Goal: Entertainment & Leisure: Browse casually

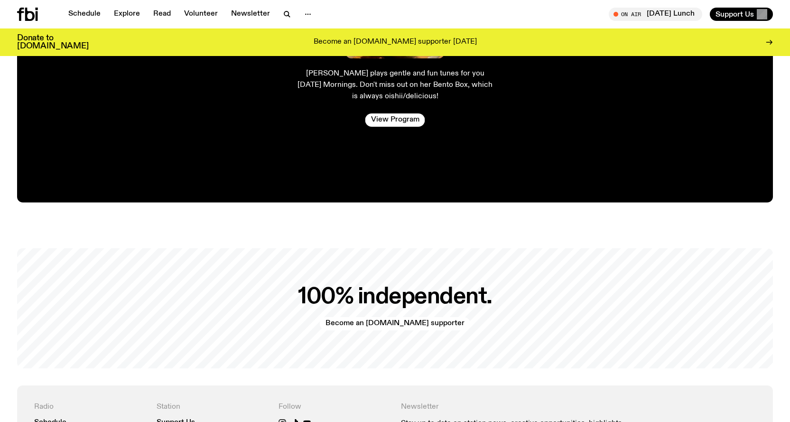
scroll to position [1988, 0]
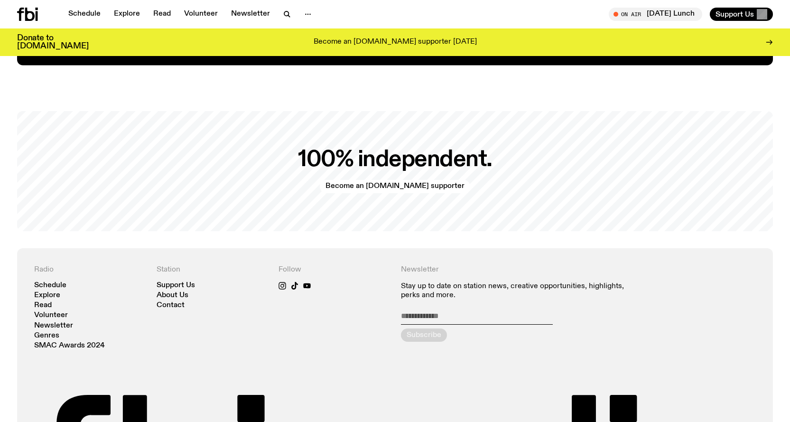
click at [665, 21] on div "Schedule Explore Read Volunteer Newsletter On Air Monday Lunch Tune in live On …" at bounding box center [395, 14] width 790 height 28
click at [88, 14] on link "Schedule" at bounding box center [85, 14] width 44 height 13
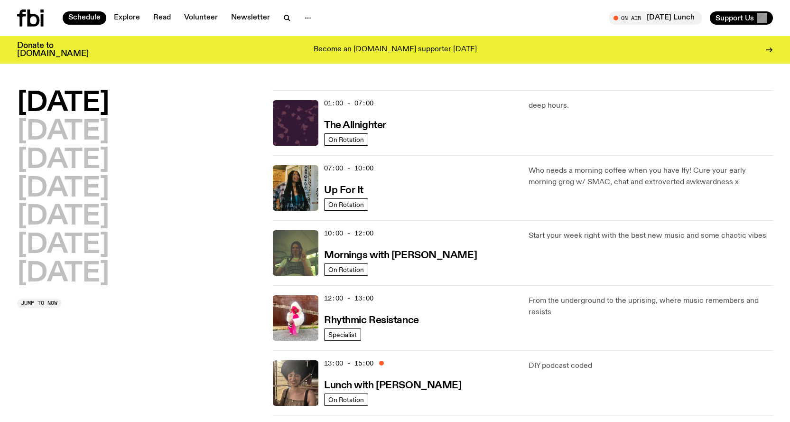
click at [593, 179] on p "Who needs a morning coffee when you have Ify! Cure your early morning grog w/ S…" at bounding box center [651, 176] width 244 height 23
click at [346, 188] on h3 "Up For It" at bounding box center [343, 191] width 39 height 10
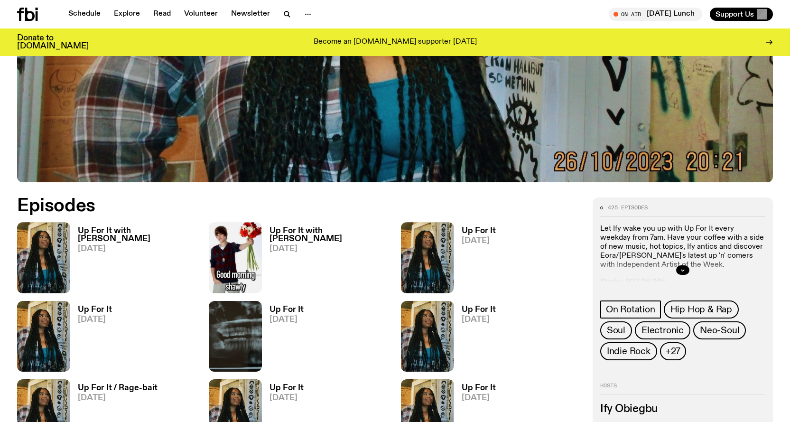
scroll to position [425, 0]
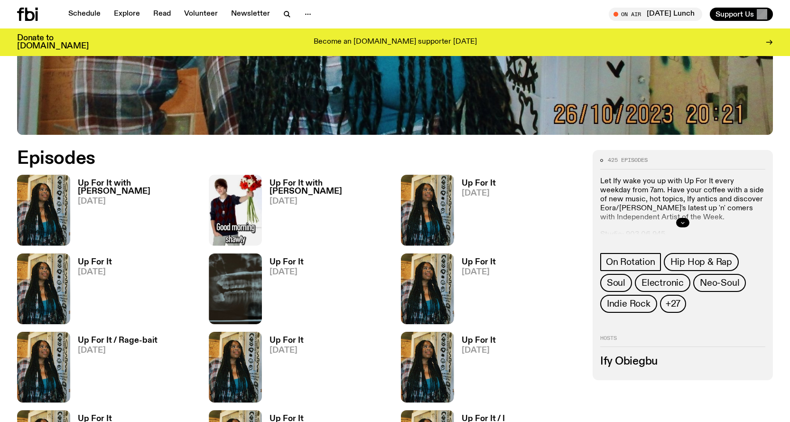
click at [681, 219] on button "button" at bounding box center [682, 222] width 13 height 9
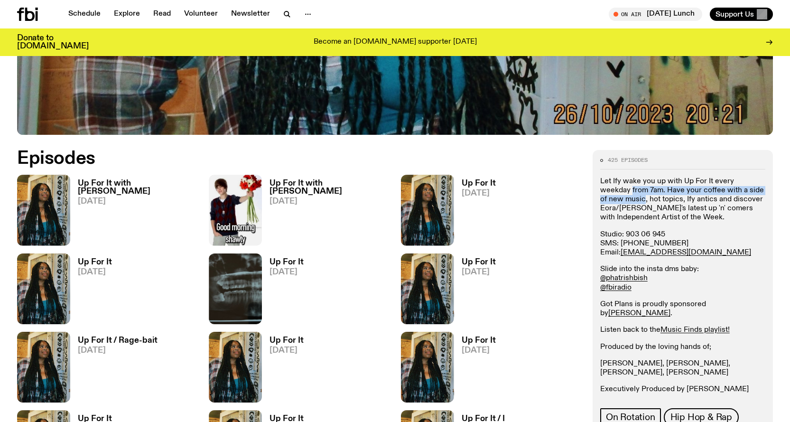
drag, startPoint x: 608, startPoint y: 191, endPoint x: 621, endPoint y: 198, distance: 14.9
click at [621, 300] on p "Let Ify wake you up with Up For It every weekday from 7am. Have your coffee wit…" at bounding box center [682, 309] width 165 height 18
click at [711, 261] on div "Let Ify wake you up with Up For It every weekday from 7am. Have your coffee wit…" at bounding box center [682, 285] width 165 height 217
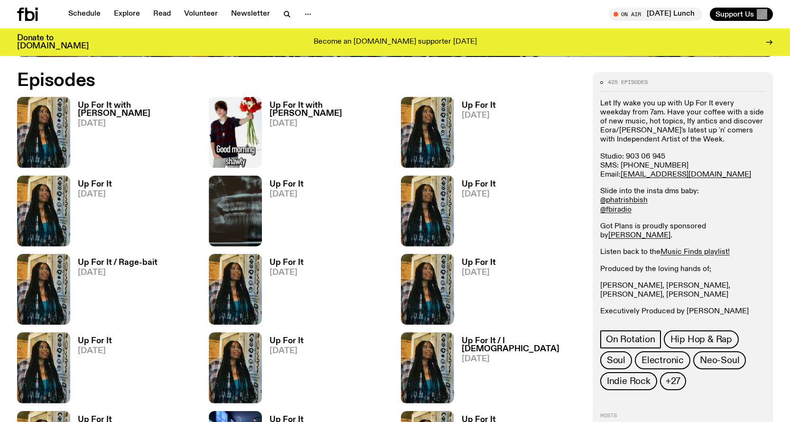
scroll to position [520, 0]
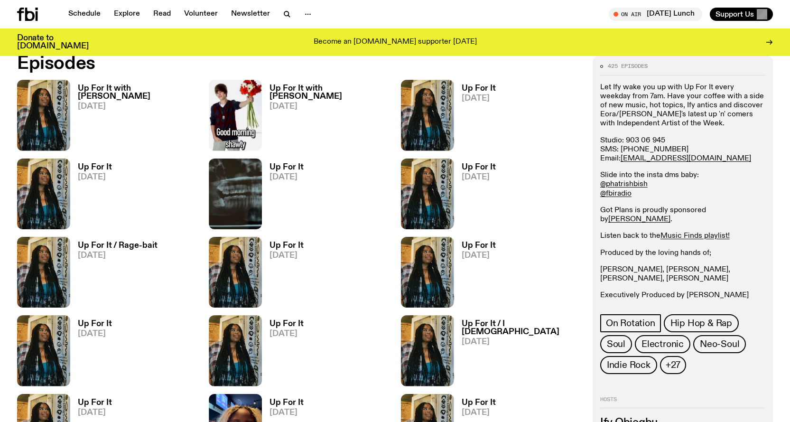
click at [88, 89] on h3 "Up For It with Harrie Hastings" at bounding box center [138, 92] width 120 height 16
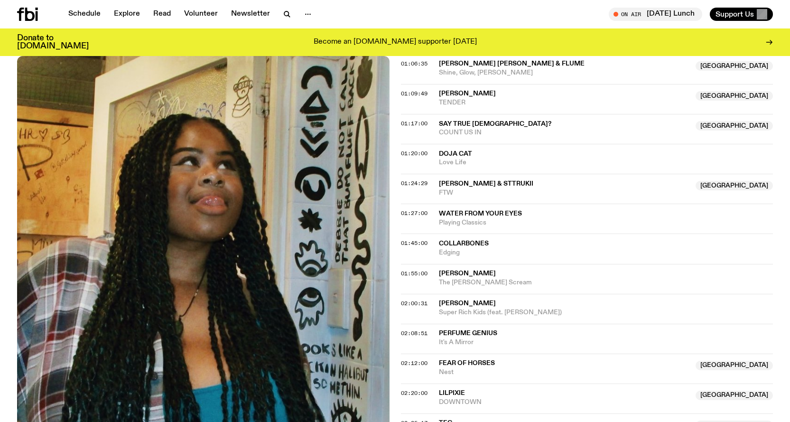
scroll to position [756, 0]
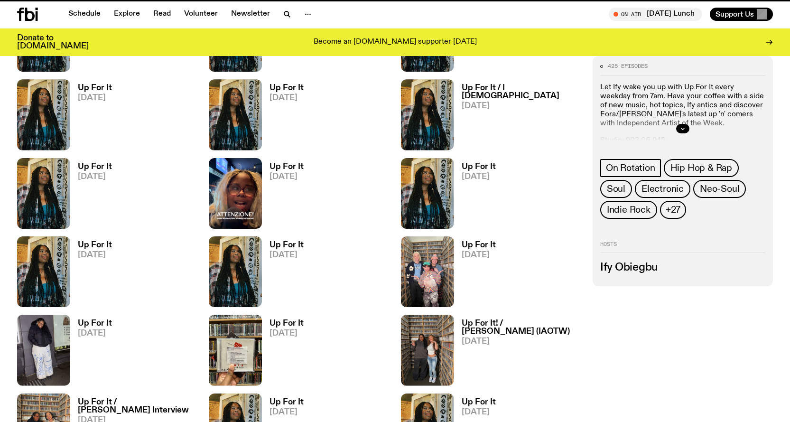
scroll to position [520, 0]
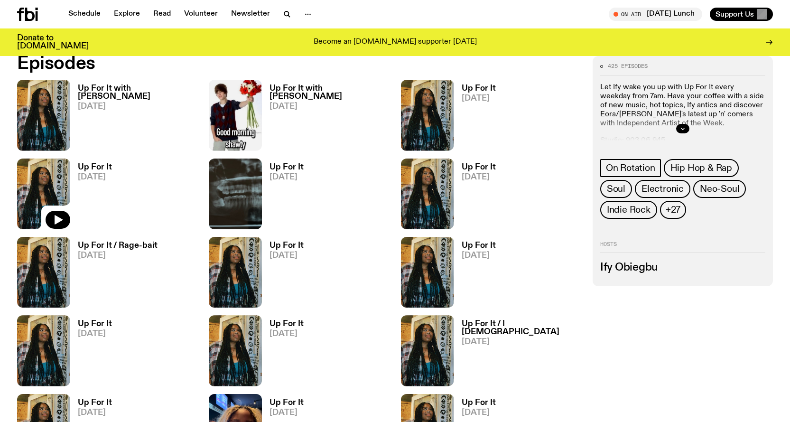
click at [69, 192] on img at bounding box center [43, 194] width 53 height 71
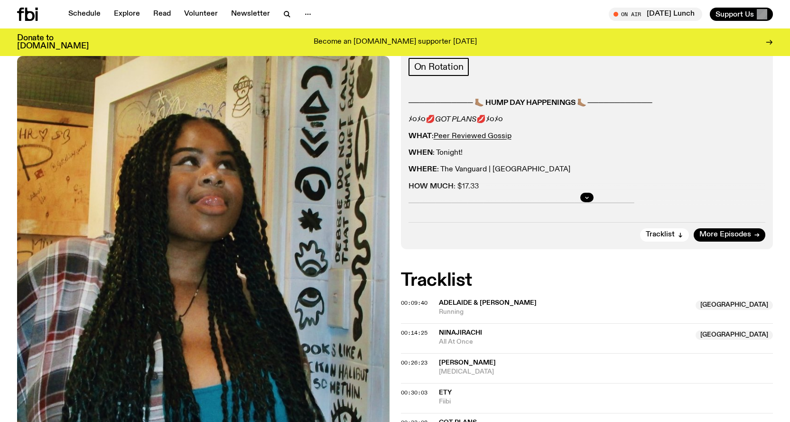
scroll to position [137, 0]
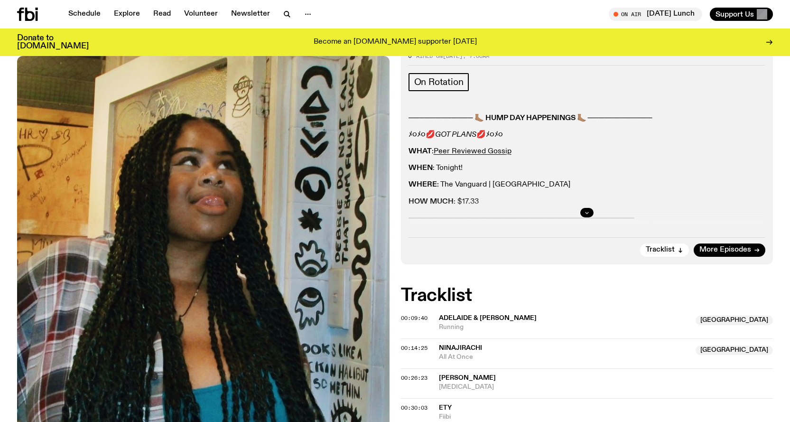
click at [583, 212] on button "button" at bounding box center [586, 212] width 13 height 9
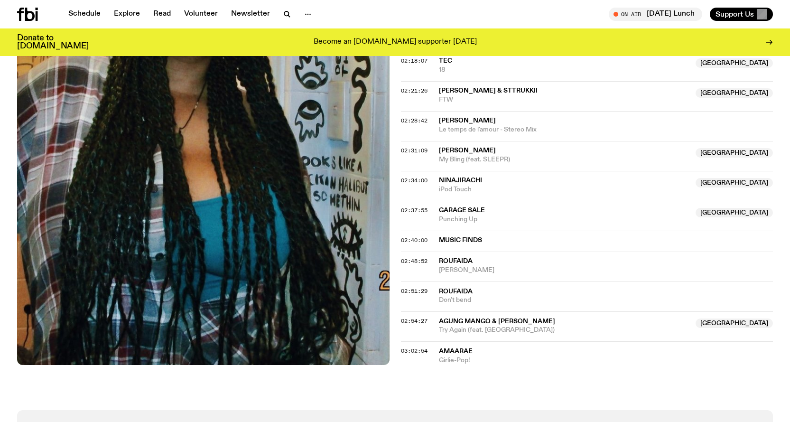
scroll to position [1229, 0]
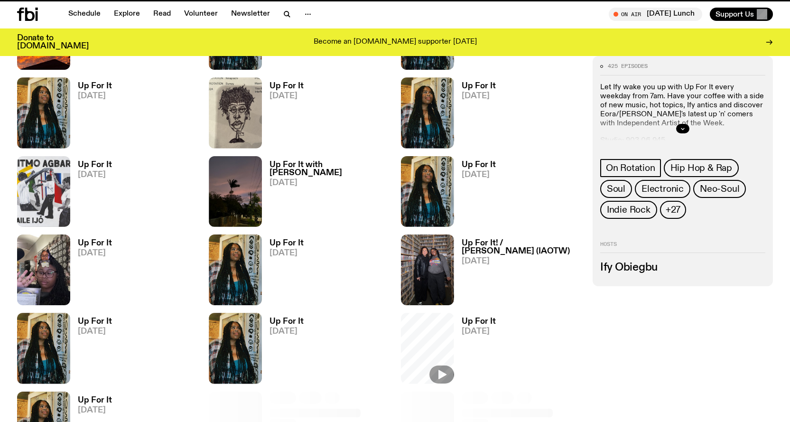
scroll to position [520, 0]
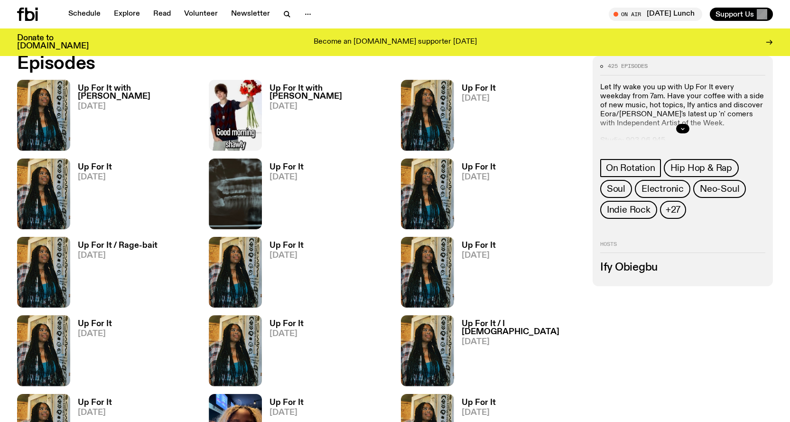
click at [457, 101] on link "Up For It 14.08.25" at bounding box center [475, 117] width 42 height 66
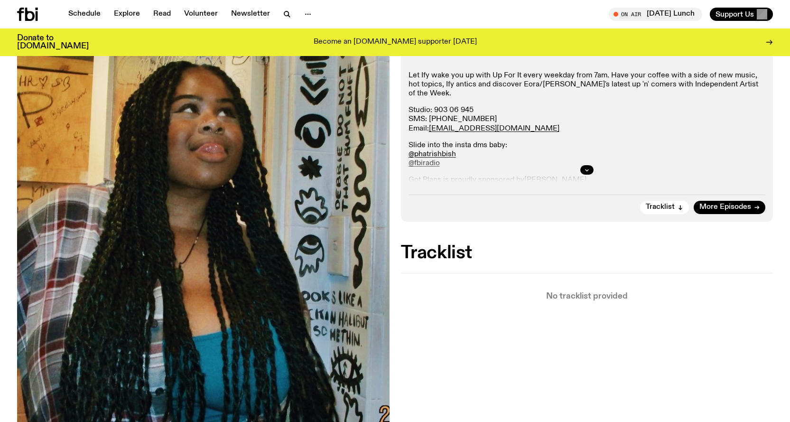
scroll to position [186, 0]
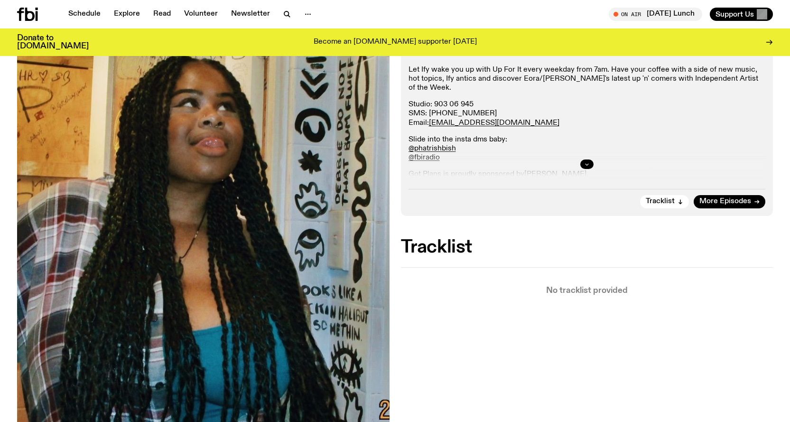
click at [590, 167] on button "button" at bounding box center [586, 163] width 13 height 9
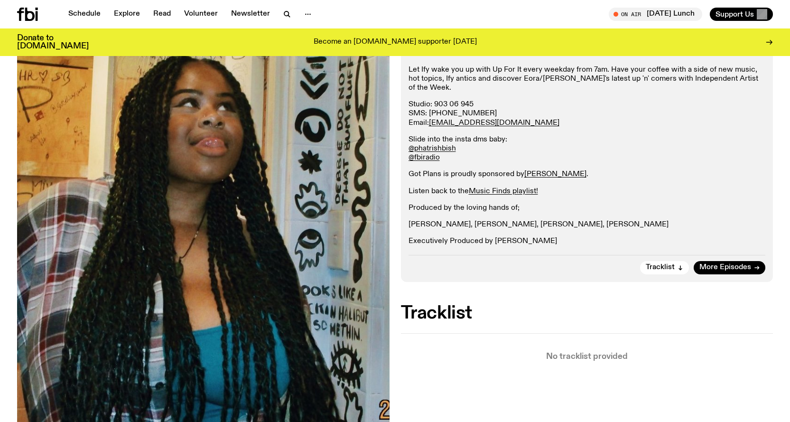
scroll to position [233, 0]
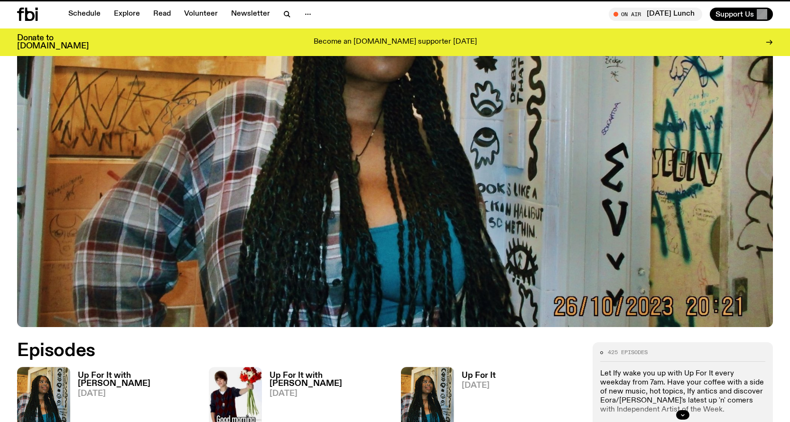
scroll to position [520, 0]
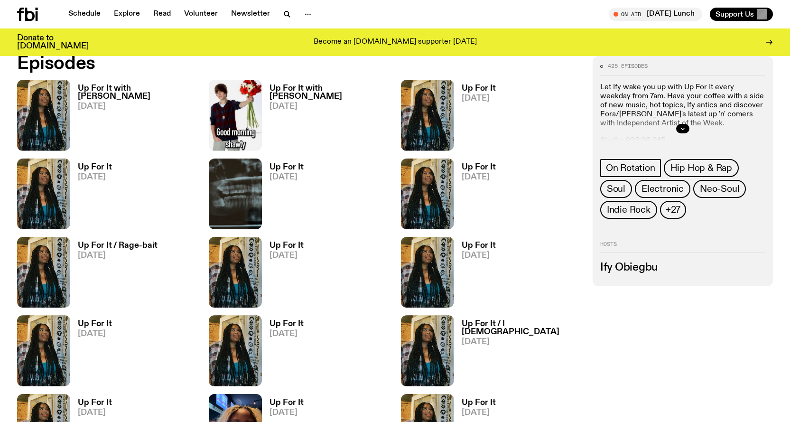
click at [331, 86] on h3 "Up For It with Louisa Christie" at bounding box center [330, 92] width 120 height 16
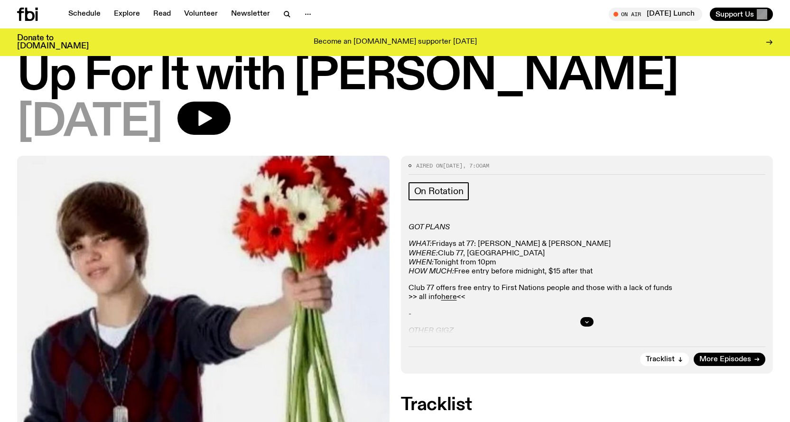
scroll to position [47, 0]
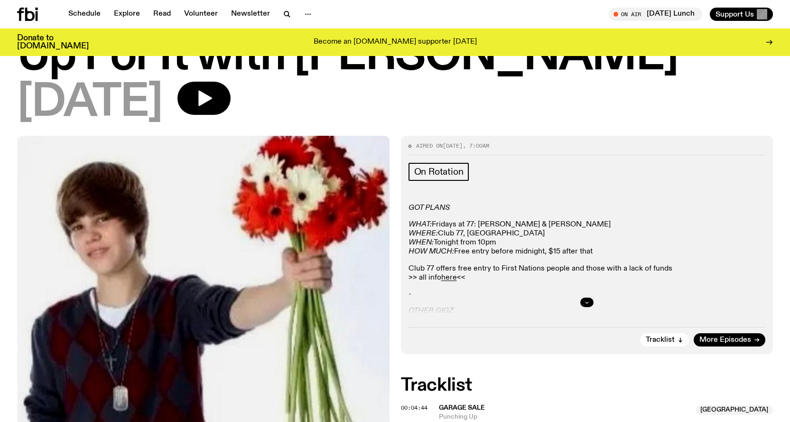
click at [583, 302] on button "button" at bounding box center [586, 302] width 13 height 9
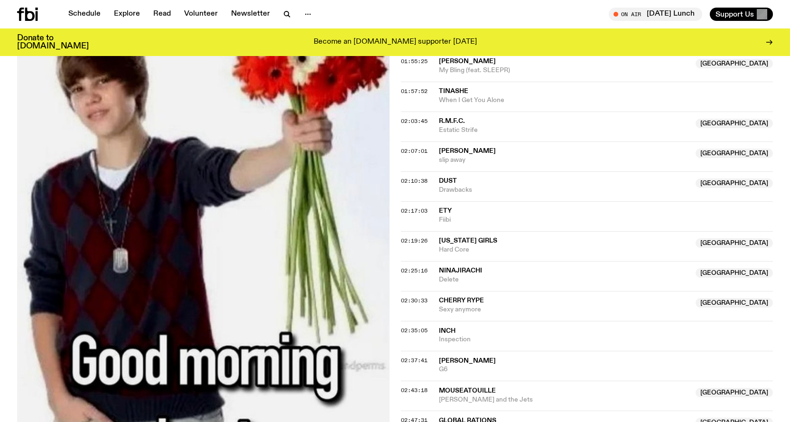
scroll to position [1281, 0]
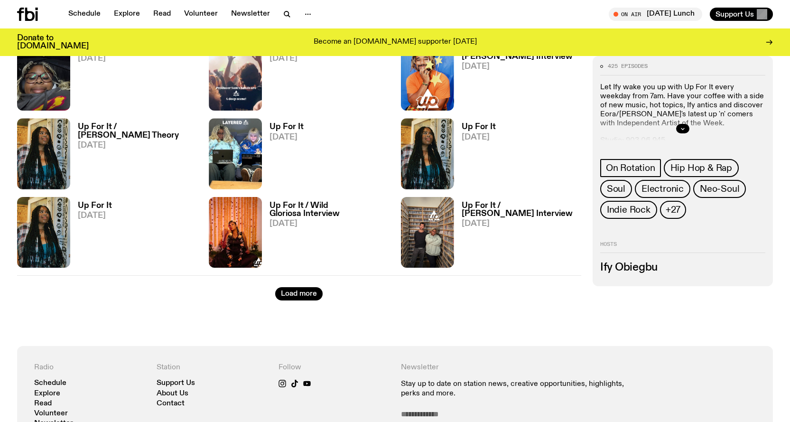
scroll to position [2229, 0]
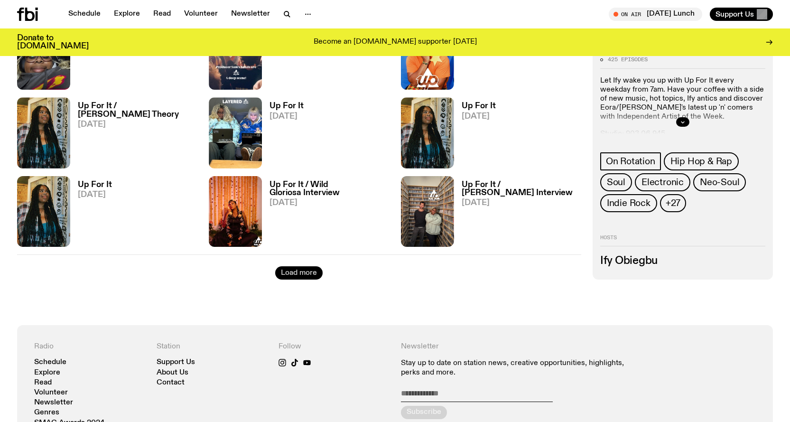
click at [310, 267] on button "Load more" at bounding box center [298, 272] width 47 height 13
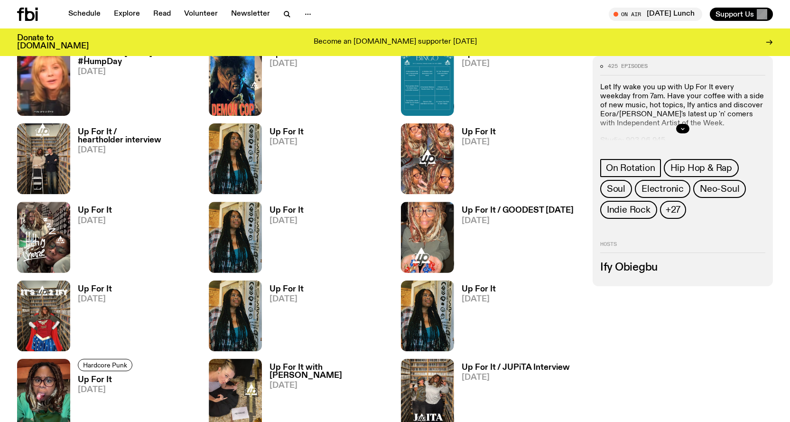
scroll to position [2466, 0]
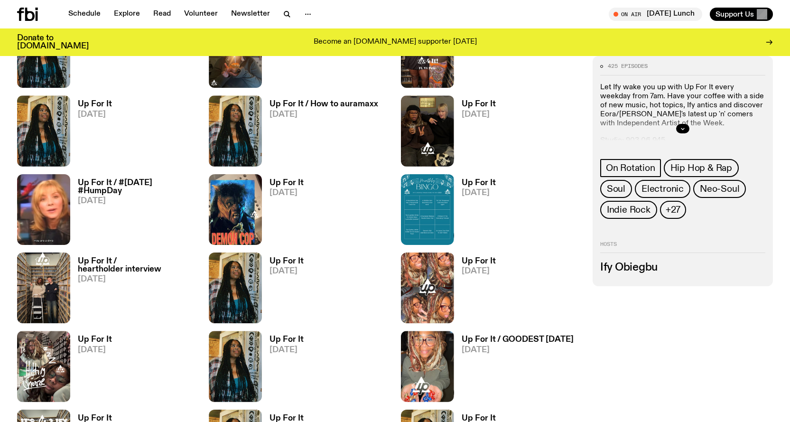
click at [270, 299] on link "Up For It 24.04.25" at bounding box center [283, 290] width 42 height 66
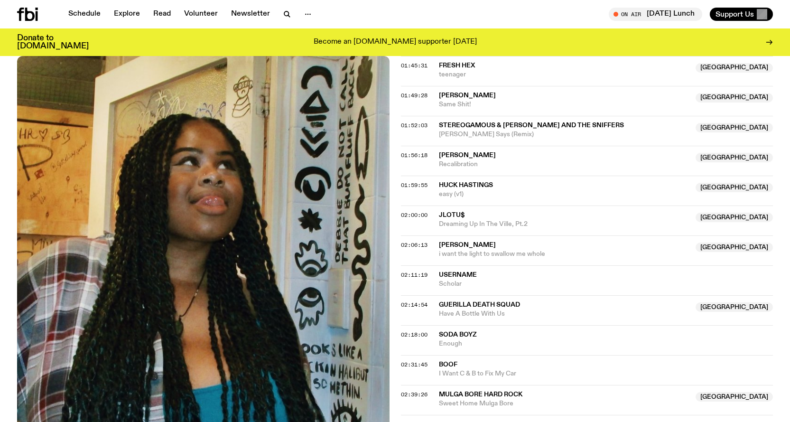
scroll to position [1185, 0]
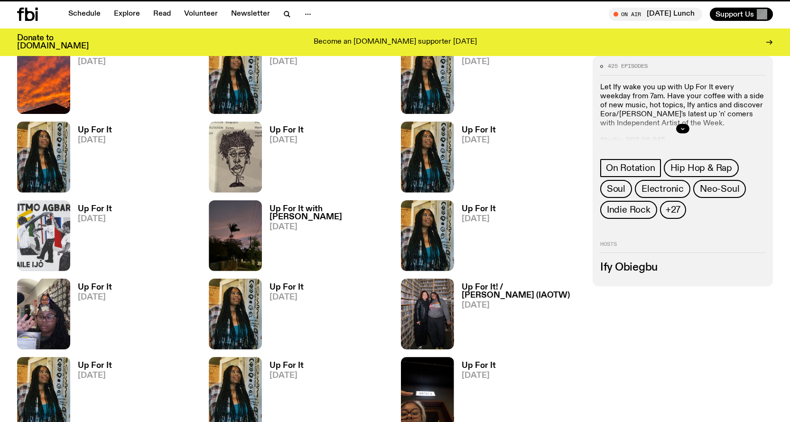
scroll to position [2466, 0]
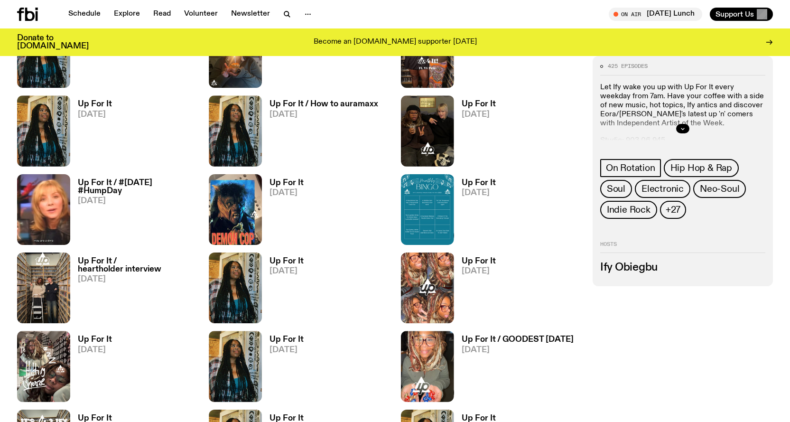
click at [111, 262] on h3 "Up For It / heartholder interview" at bounding box center [138, 265] width 120 height 16
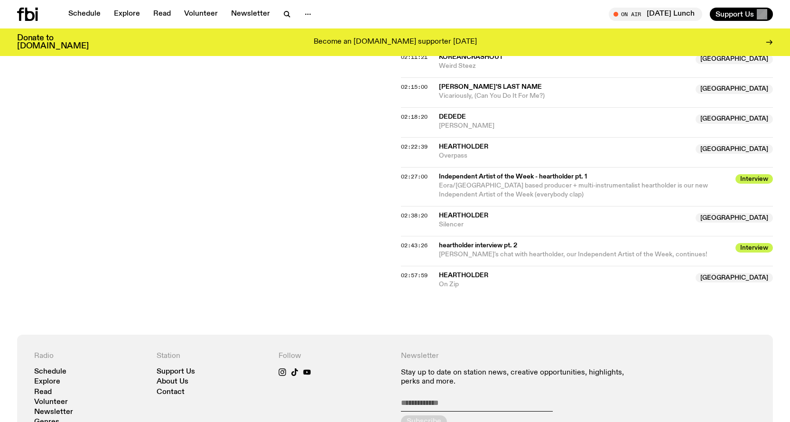
scroll to position [1090, 0]
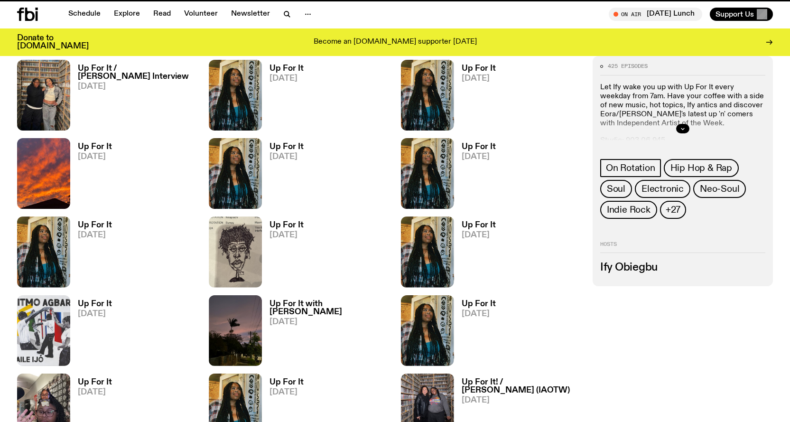
scroll to position [2466, 0]
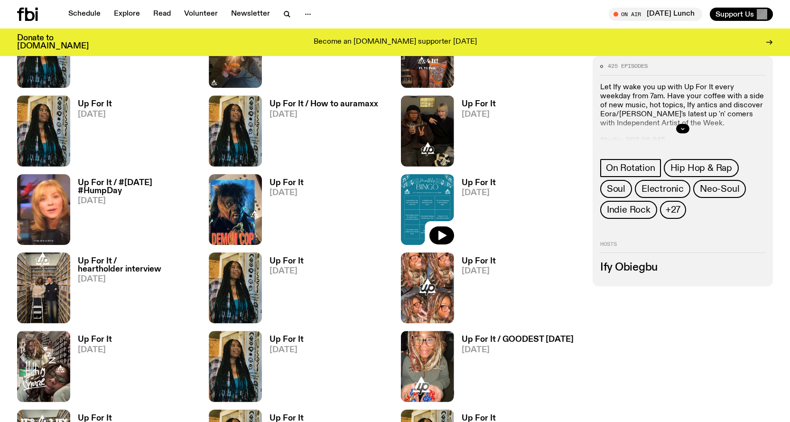
click at [422, 193] on img at bounding box center [427, 209] width 53 height 71
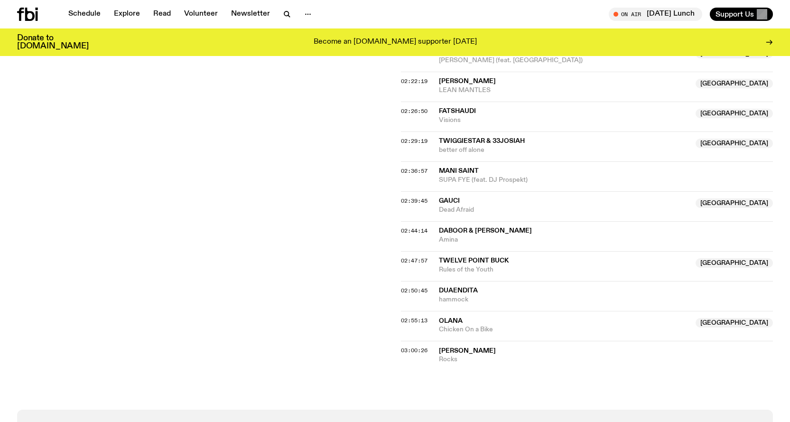
scroll to position [1229, 0]
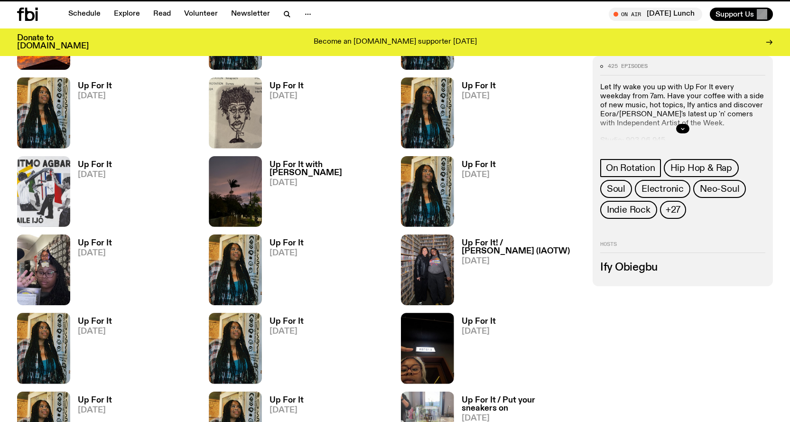
scroll to position [2466, 0]
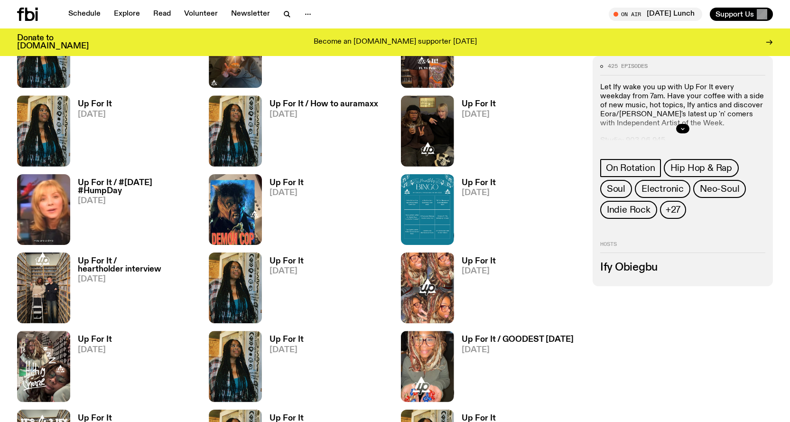
click at [288, 182] on h3 "Up For It" at bounding box center [287, 183] width 34 height 8
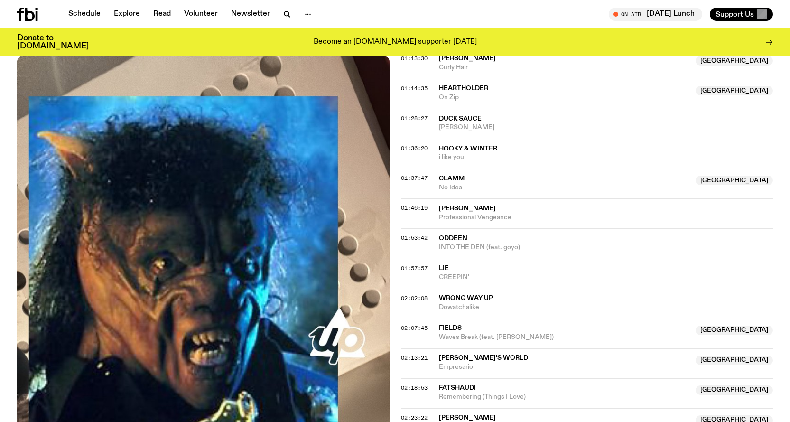
scroll to position [754, 0]
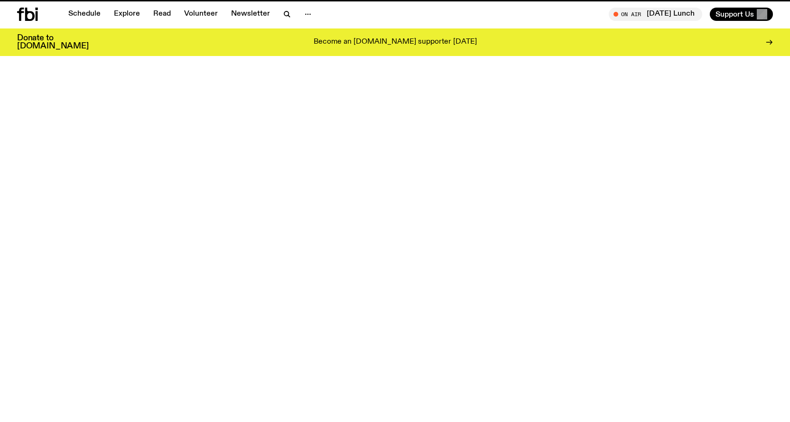
scroll to position [2466, 0]
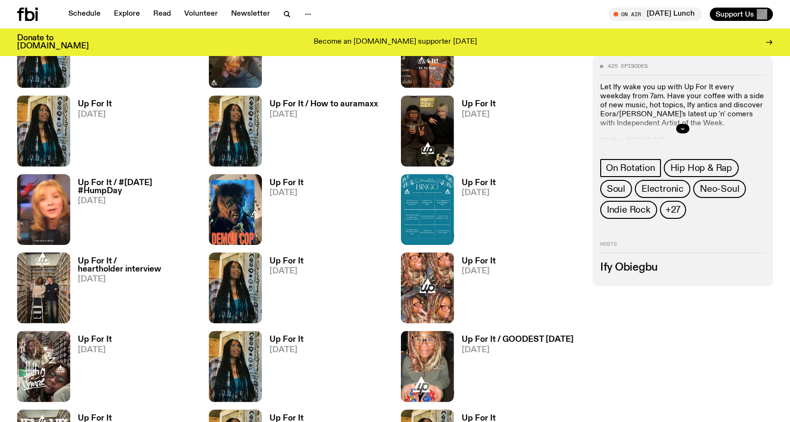
click at [118, 190] on h3 "Up For It / #Wednesday #HumpDay" at bounding box center [138, 187] width 120 height 16
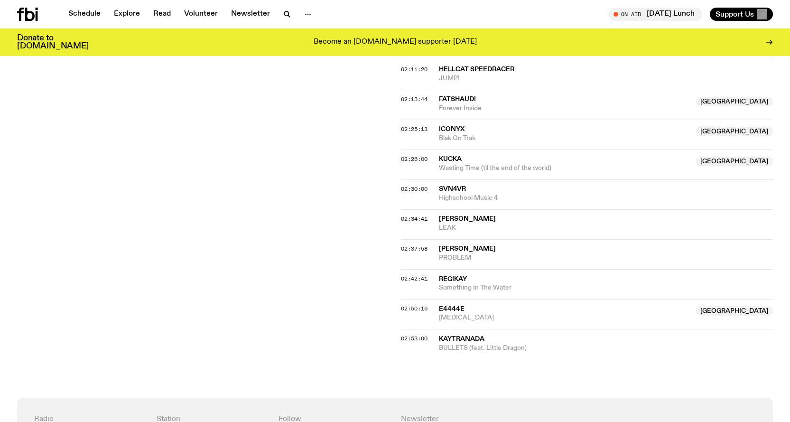
scroll to position [1275, 0]
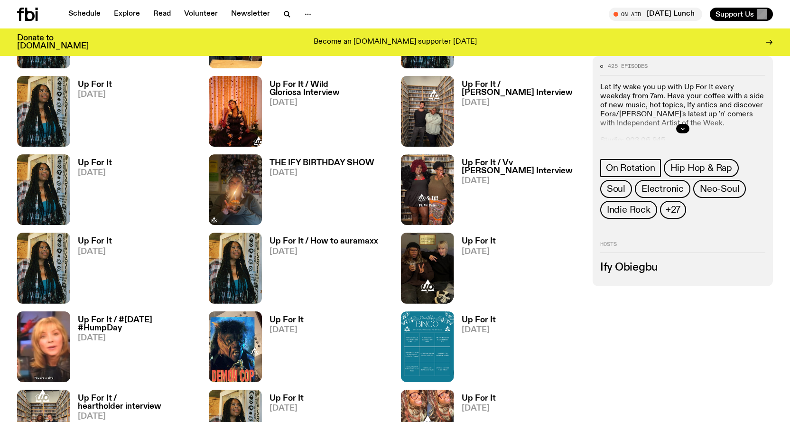
scroll to position [2323, 0]
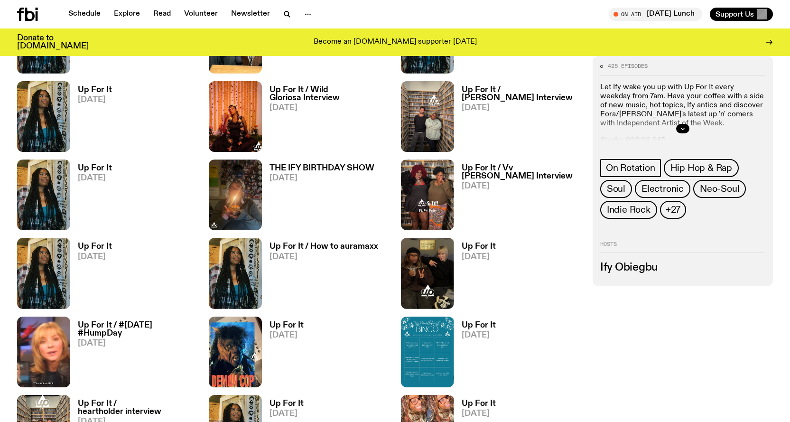
click at [480, 169] on h3 "Up For It / Vv Pete Interview" at bounding box center [522, 172] width 120 height 16
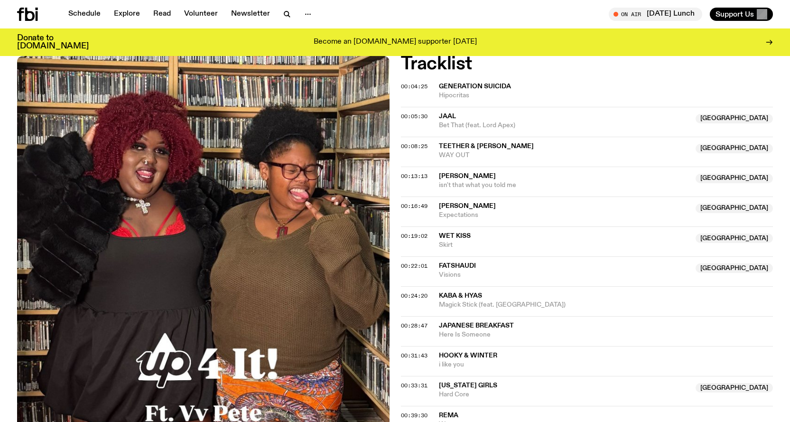
scroll to position [427, 0]
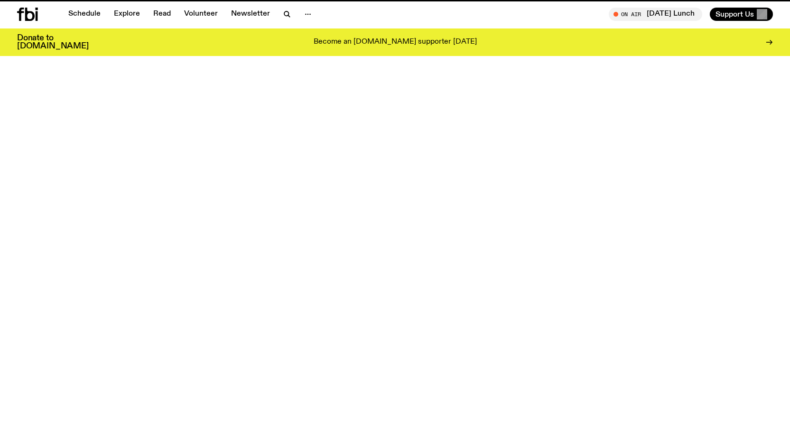
scroll to position [2323, 0]
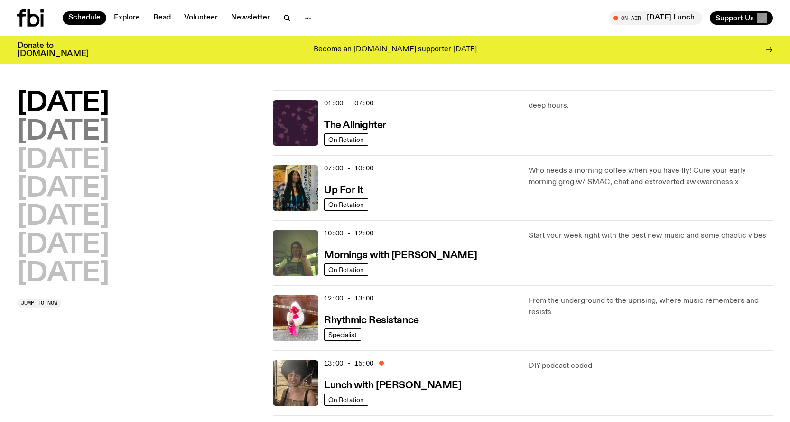
click at [55, 119] on h2 "Tuesday" at bounding box center [63, 132] width 92 height 27
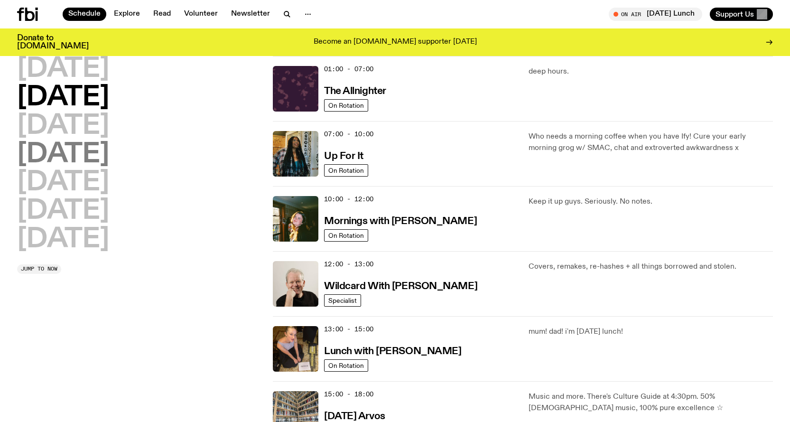
click at [61, 153] on h2 "Thursday" at bounding box center [63, 154] width 92 height 27
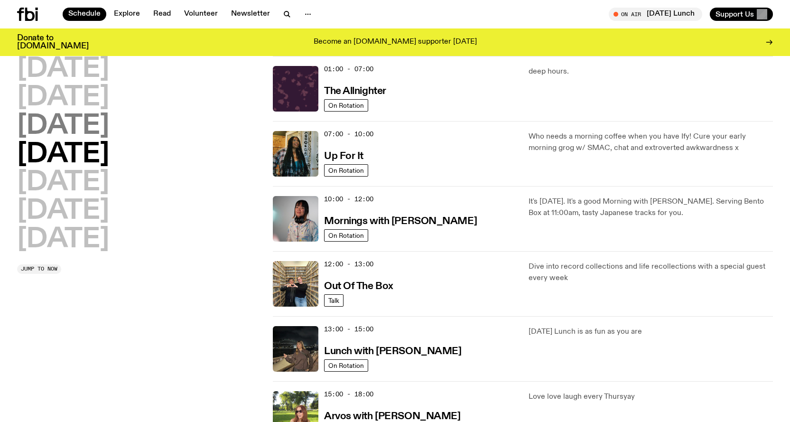
click at [64, 136] on h2 "Wednesday" at bounding box center [63, 126] width 92 height 27
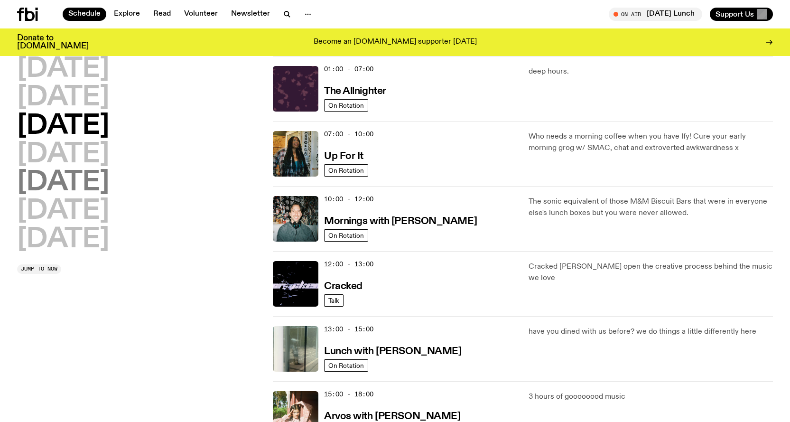
click at [66, 179] on h2 "Friday" at bounding box center [63, 182] width 92 height 27
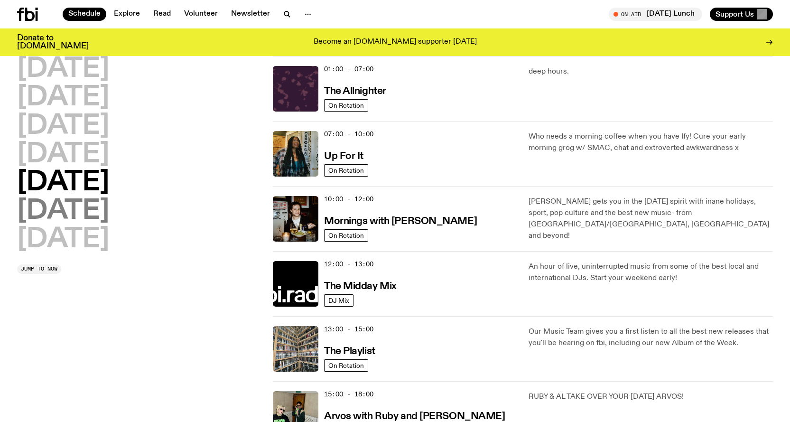
click at [75, 220] on h2 "Saturday" at bounding box center [63, 211] width 92 height 27
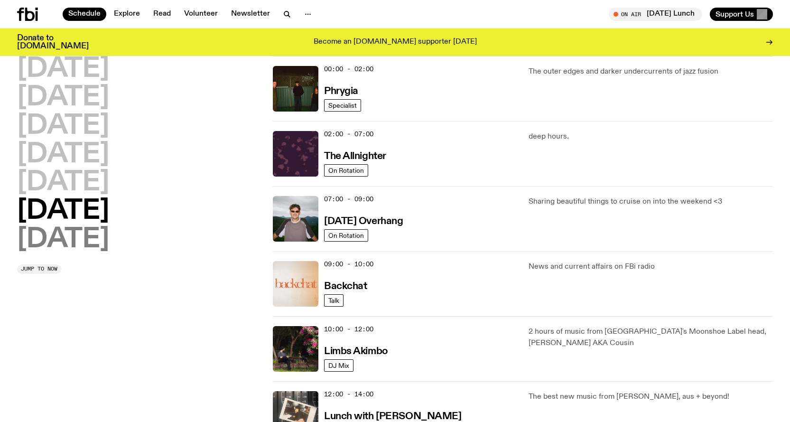
click at [76, 236] on h2 "Sunday" at bounding box center [63, 239] width 92 height 27
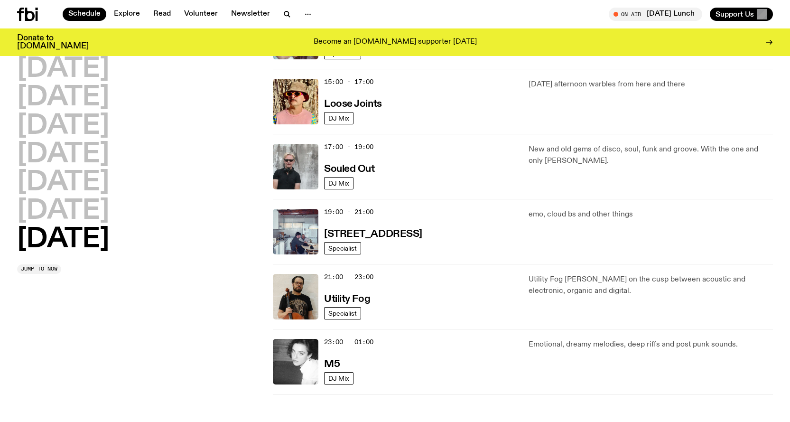
scroll to position [549, 0]
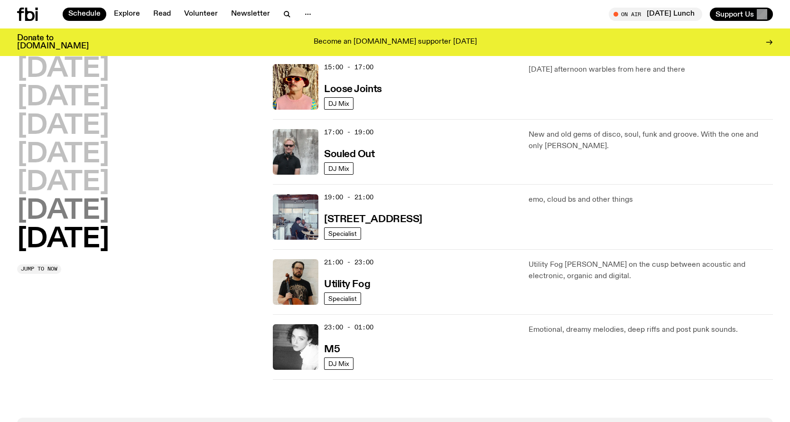
click at [86, 211] on h2 "Saturday" at bounding box center [63, 211] width 92 height 27
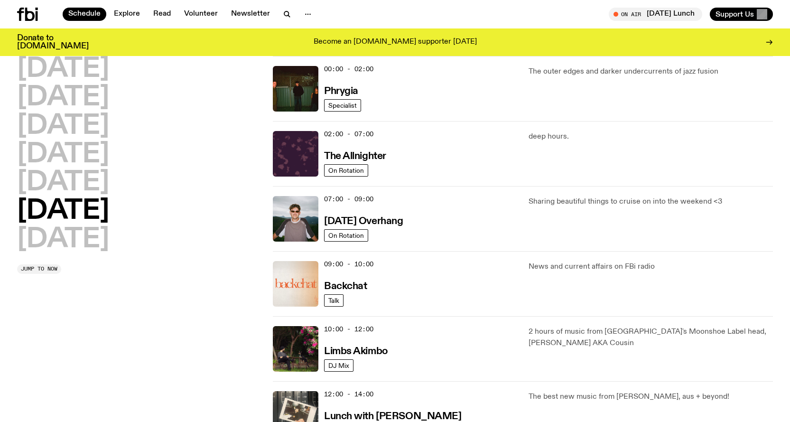
scroll to position [0, 0]
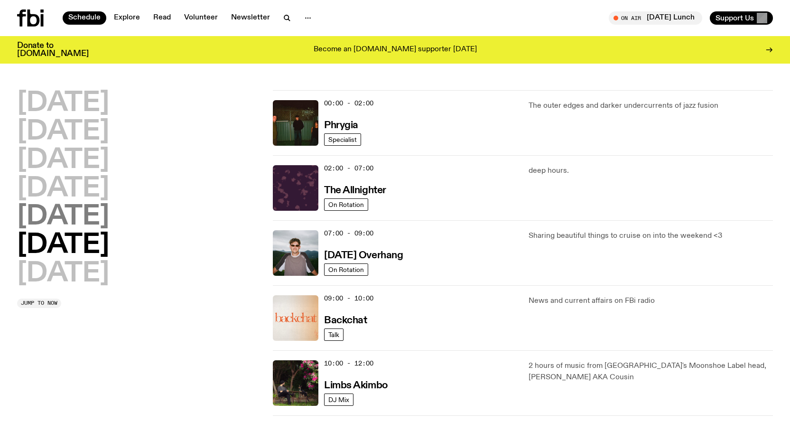
click at [55, 213] on h2 "Friday" at bounding box center [63, 217] width 92 height 27
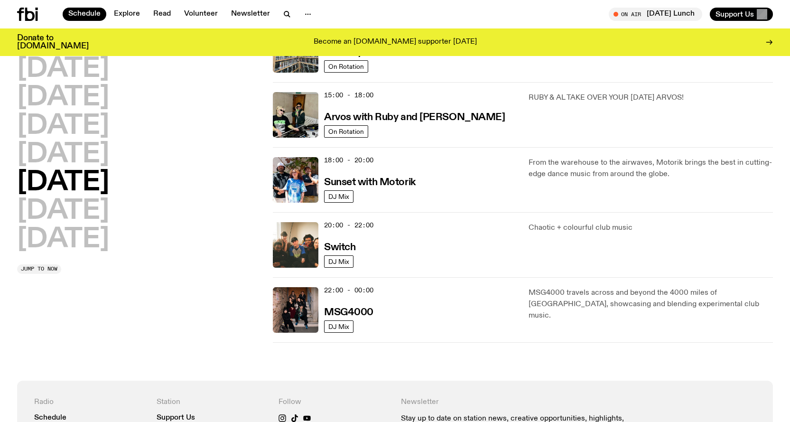
scroll to position [406, 0]
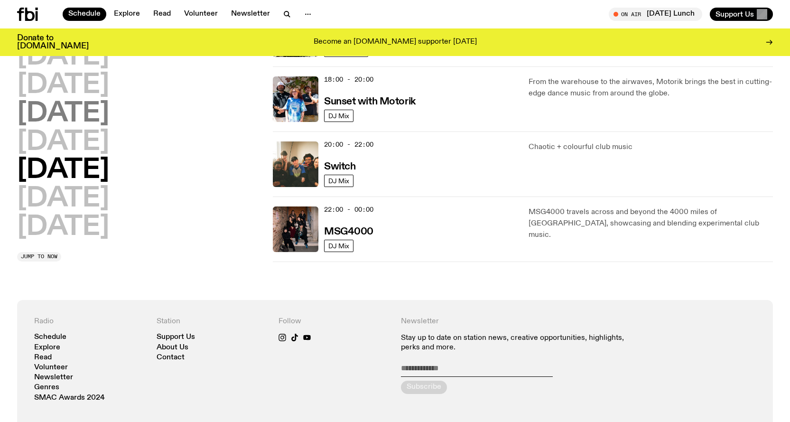
click at [23, 115] on h2 "Wednesday" at bounding box center [63, 114] width 92 height 27
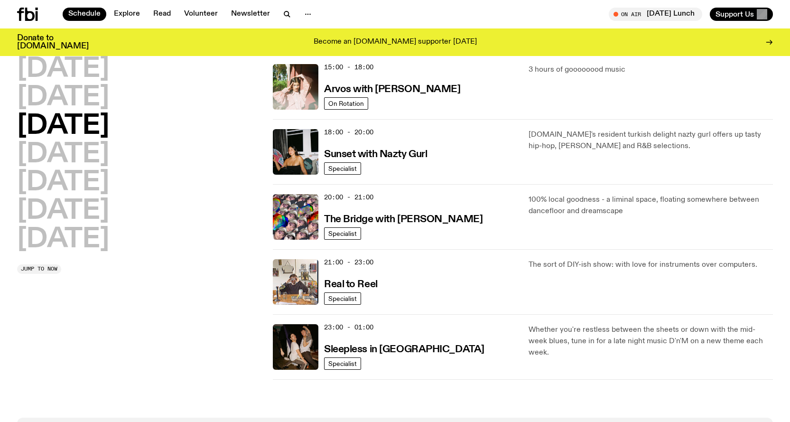
scroll to position [359, 0]
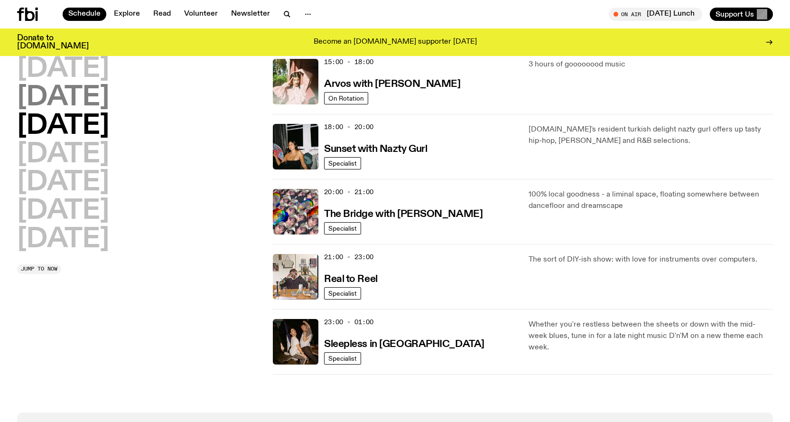
drag, startPoint x: 71, startPoint y: 66, endPoint x: 121, endPoint y: 96, distance: 58.9
click at [71, 66] on h2 "Monday" at bounding box center [63, 69] width 92 height 27
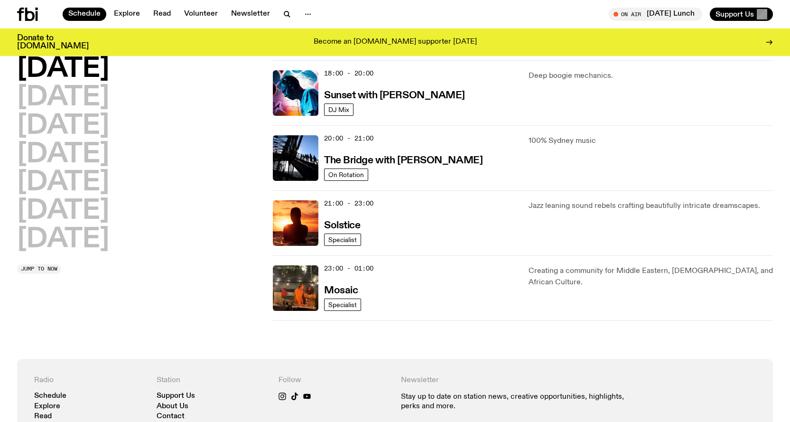
scroll to position [367, 0]
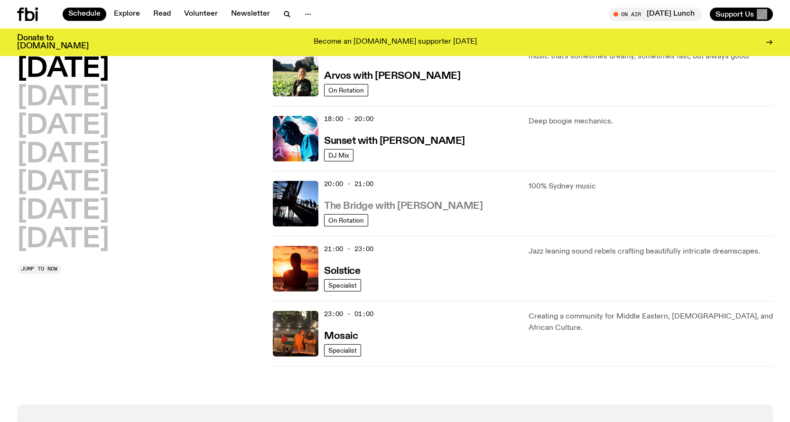
click at [401, 203] on h3 "The Bridge with Amelia Sparke" at bounding box center [403, 206] width 159 height 10
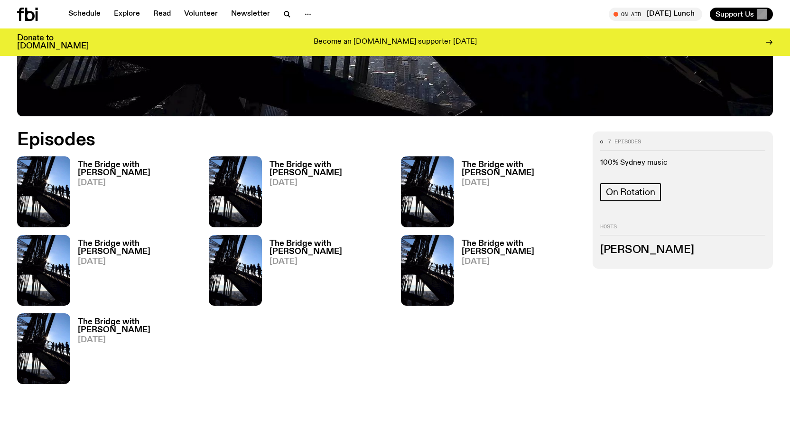
scroll to position [421, 0]
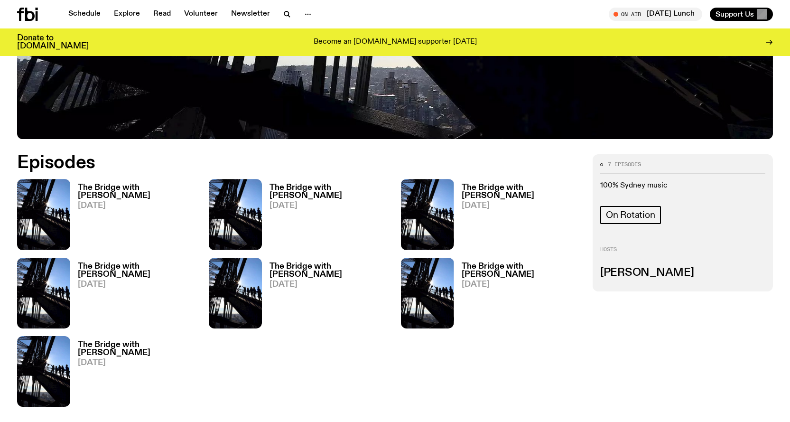
click at [117, 346] on h3 "The Bridge with Amelia Sparke" at bounding box center [138, 349] width 120 height 16
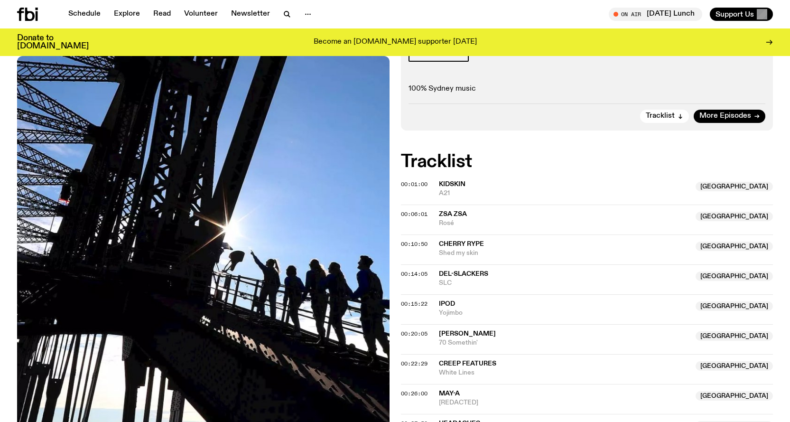
scroll to position [114, 0]
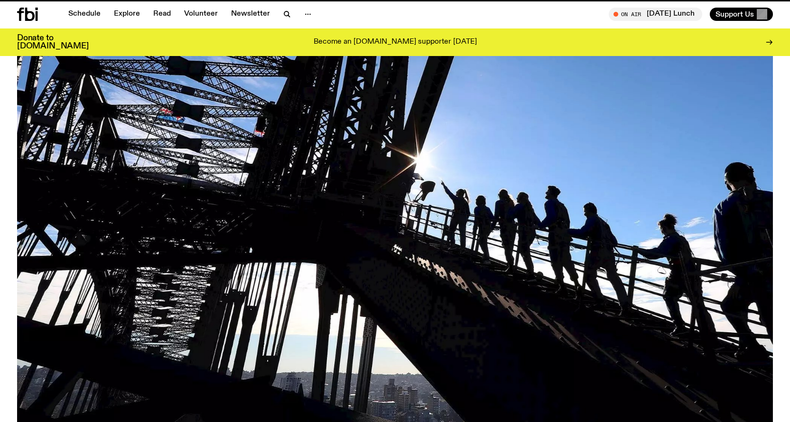
scroll to position [421, 0]
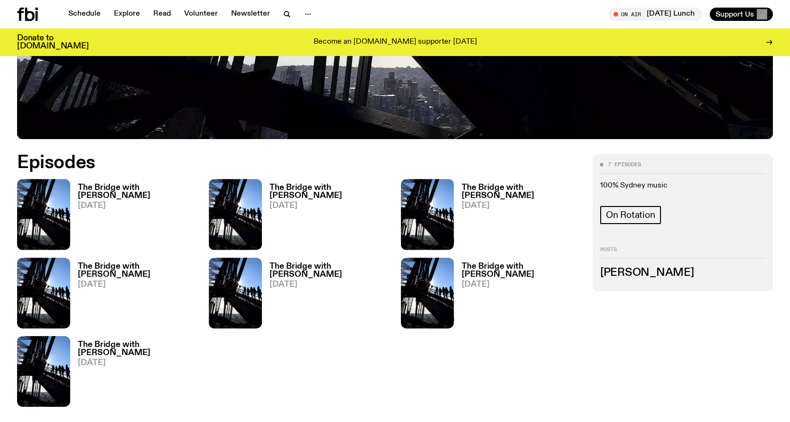
click at [484, 280] on span "07.07.25" at bounding box center [522, 284] width 120 height 8
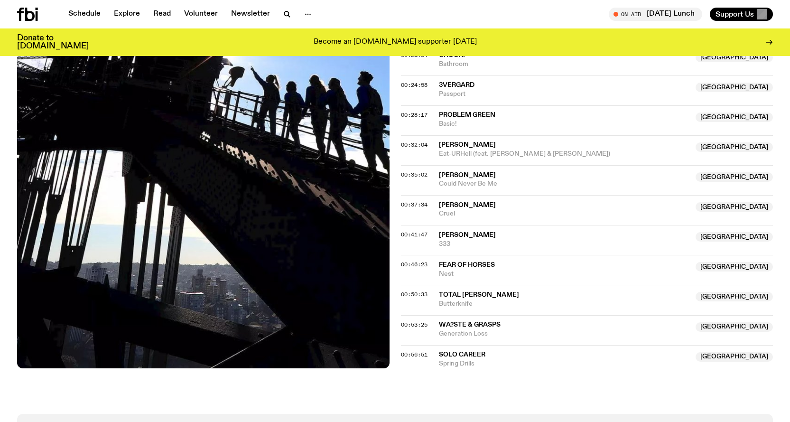
scroll to position [468, 0]
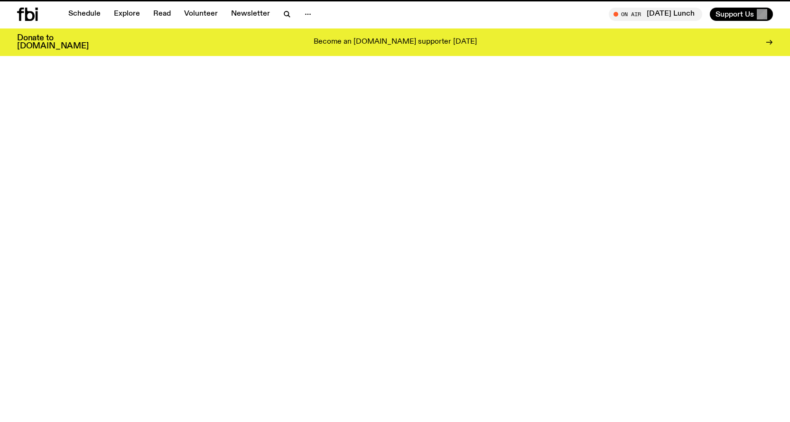
scroll to position [421, 0]
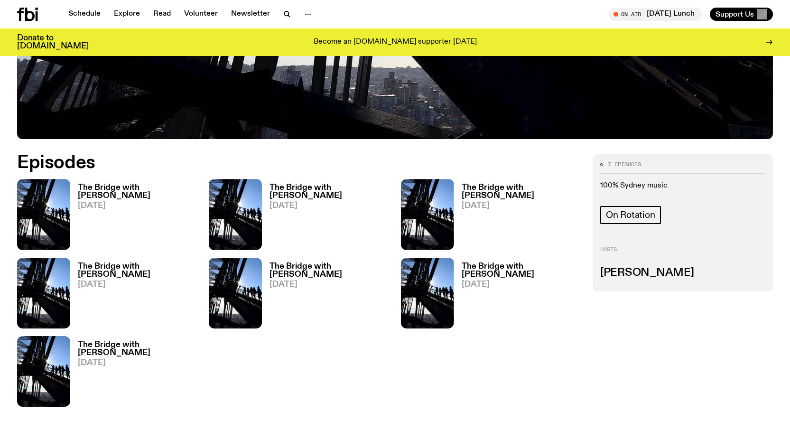
click at [292, 268] on h3 "The Bridge with Amelia Sparke" at bounding box center [330, 270] width 120 height 16
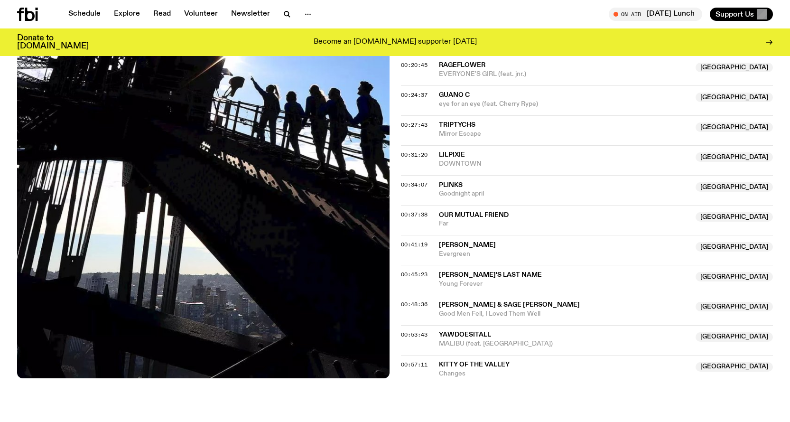
scroll to position [565, 0]
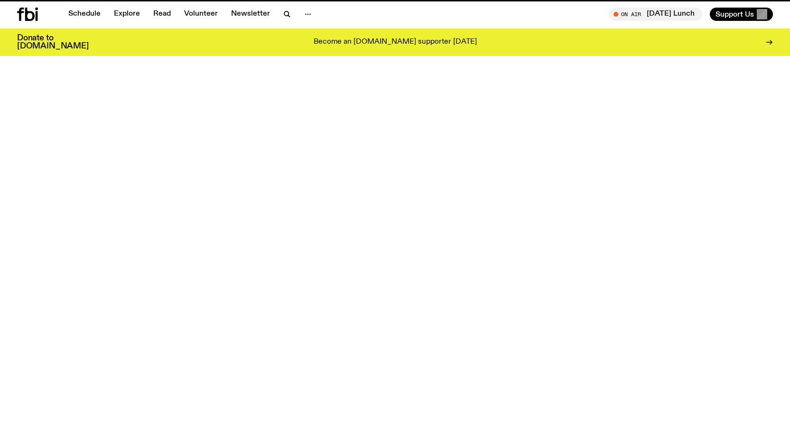
scroll to position [421, 0]
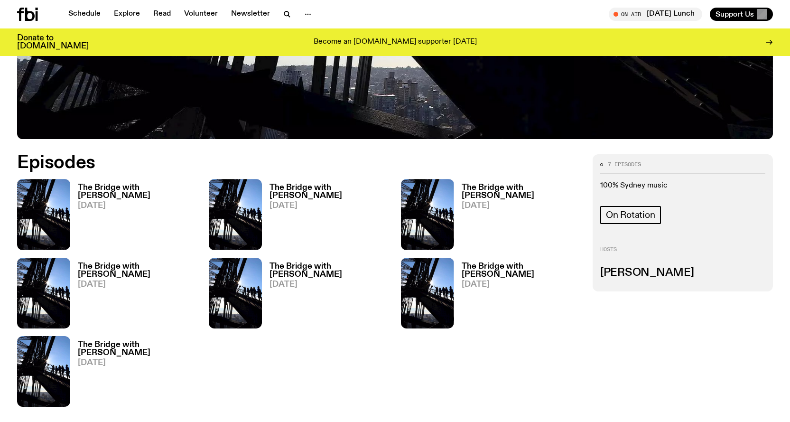
click at [109, 188] on h3 "The Bridge with Amelia Sparke" at bounding box center [138, 192] width 120 height 16
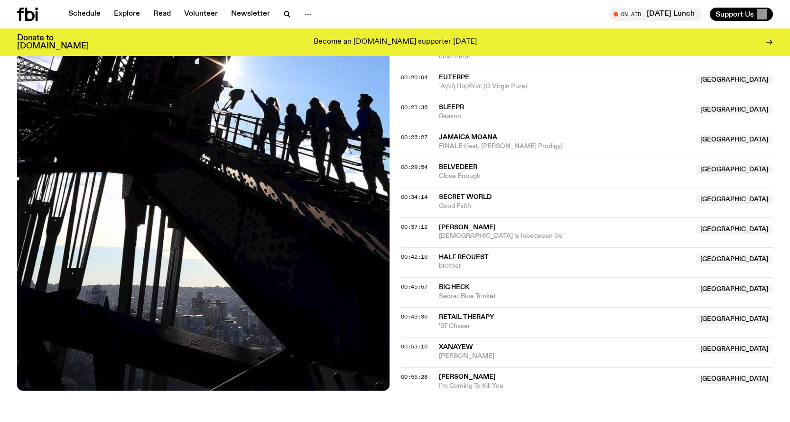
scroll to position [470, 0]
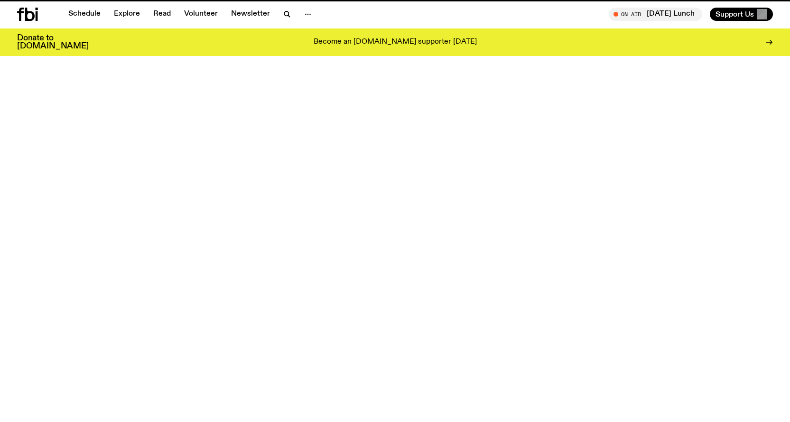
scroll to position [421, 0]
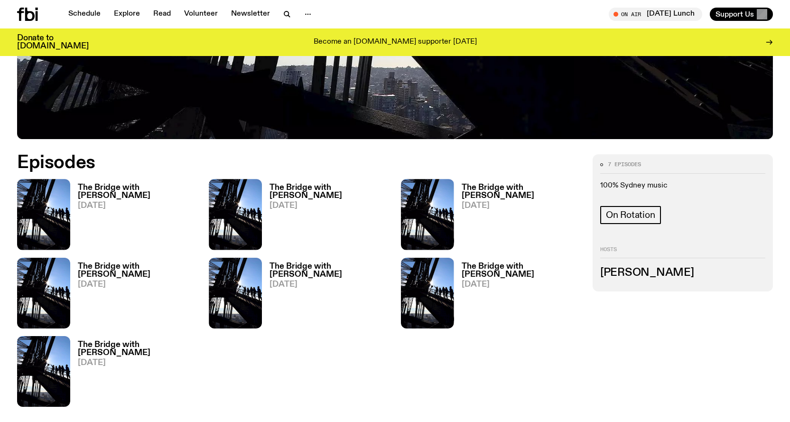
click at [282, 192] on h3 "The Bridge with Amelia Sparke" at bounding box center [330, 192] width 120 height 16
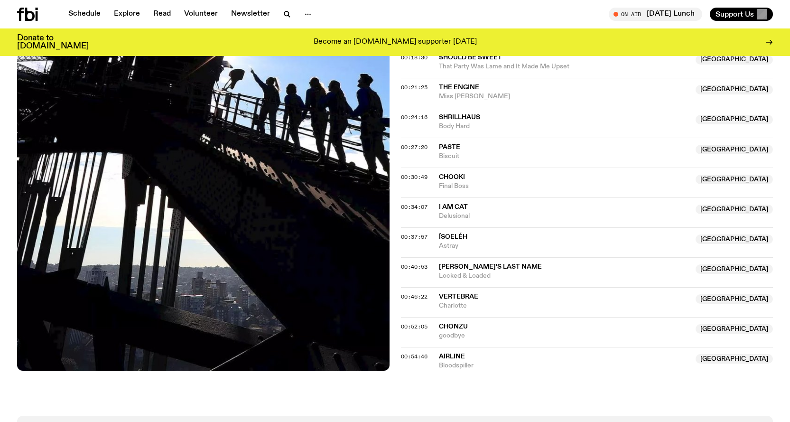
scroll to position [520, 0]
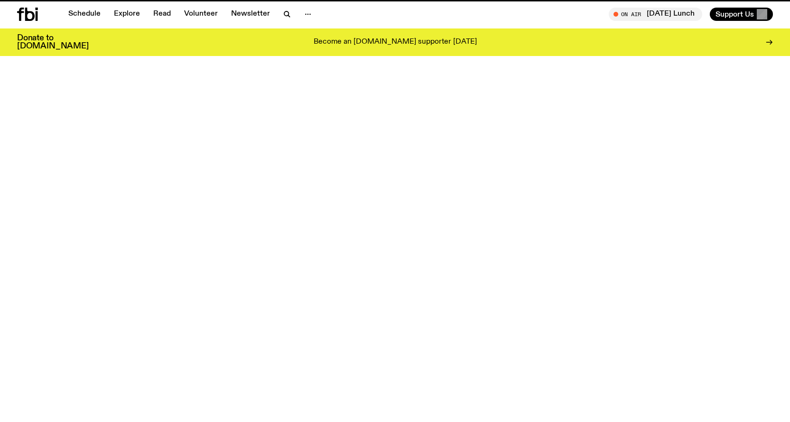
scroll to position [421, 0]
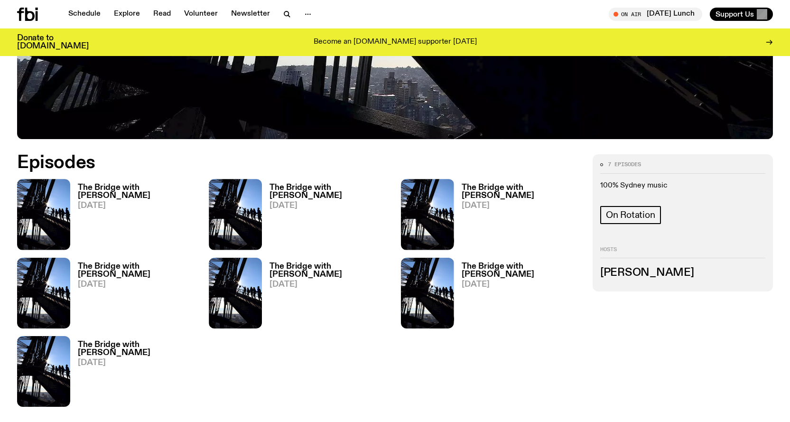
click at [482, 182] on div "The Bridge with Amelia Sparke 28.07.25" at bounding box center [517, 214] width 127 height 71
click at [485, 184] on h3 "The Bridge with Amelia Sparke" at bounding box center [522, 192] width 120 height 16
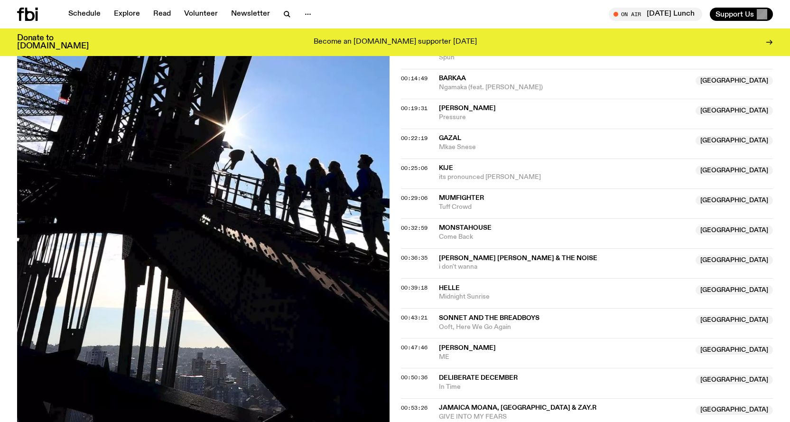
scroll to position [472, 0]
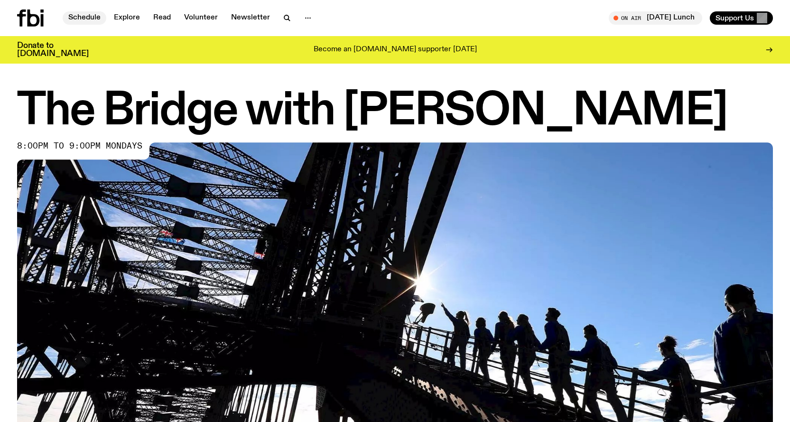
click at [84, 19] on link "Schedule" at bounding box center [85, 17] width 44 height 13
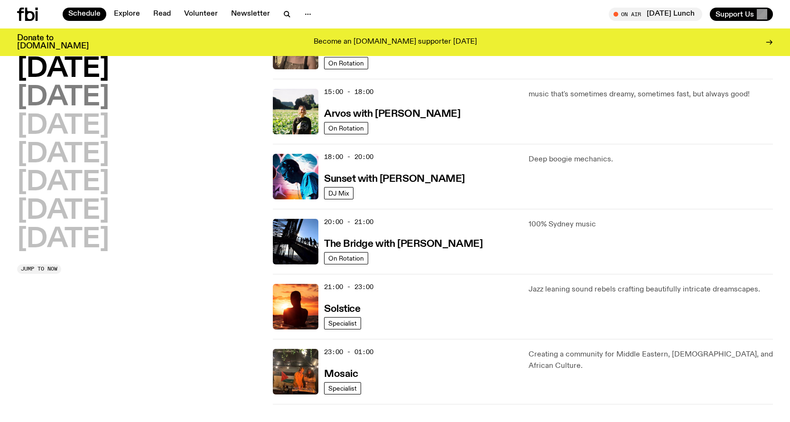
click at [56, 107] on h2 "Tuesday" at bounding box center [63, 97] width 92 height 27
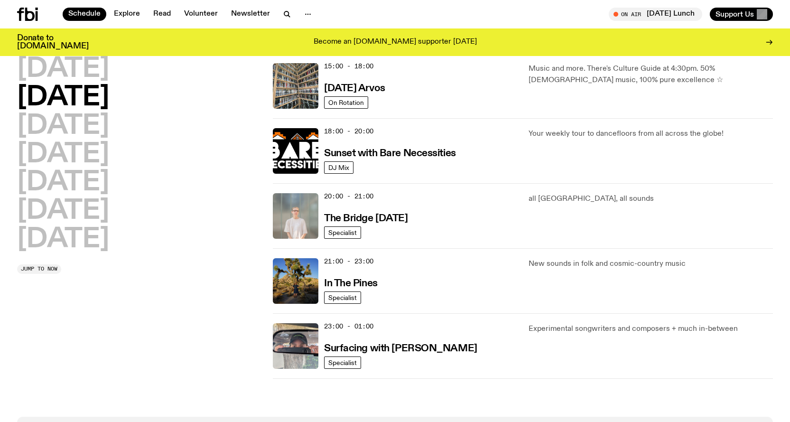
scroll to position [359, 0]
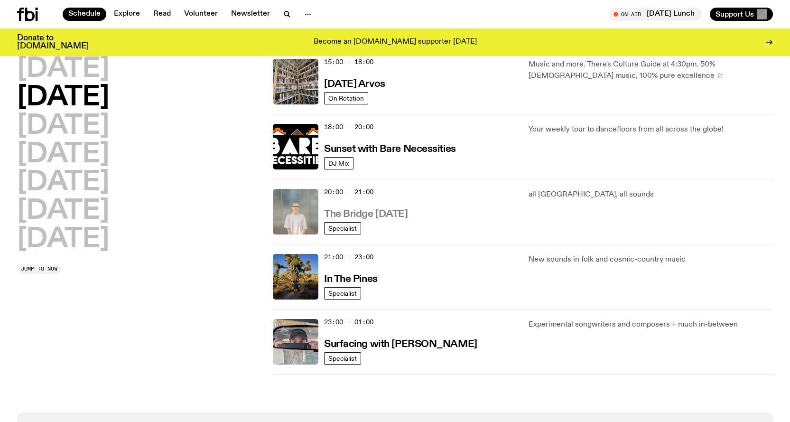
click at [384, 209] on h3 "The Bridge Tuesday" at bounding box center [366, 214] width 84 height 10
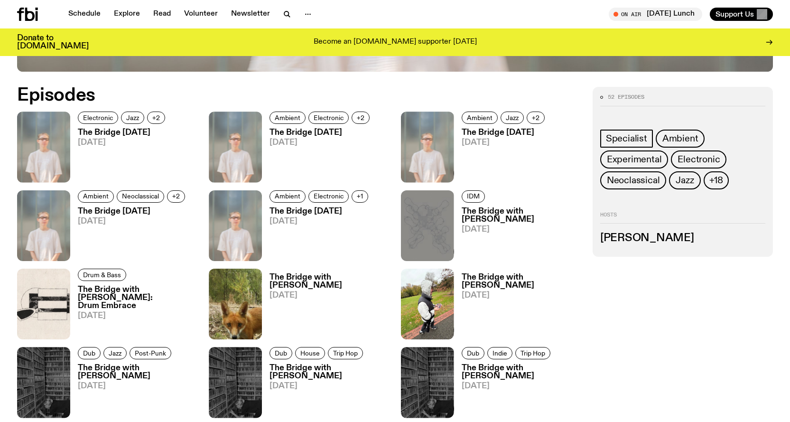
scroll to position [327, 0]
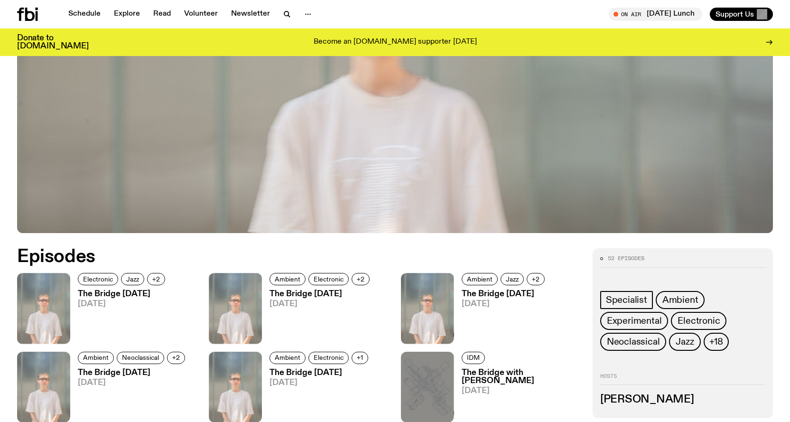
click at [92, 308] on link "The Bridge Tuesday 12.08.25" at bounding box center [119, 317] width 98 height 54
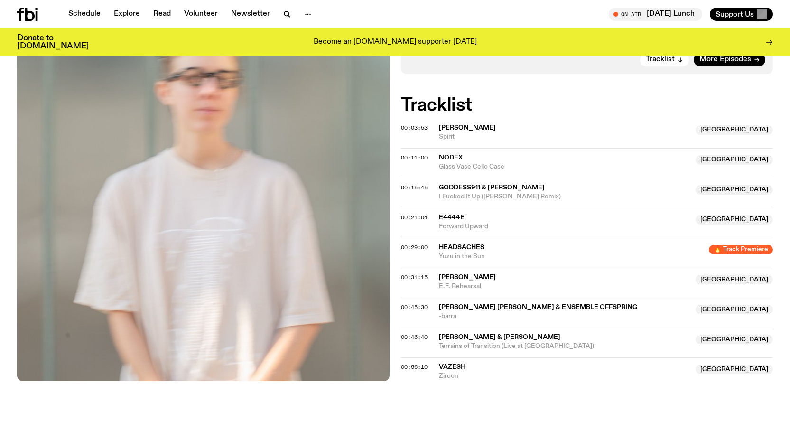
scroll to position [373, 0]
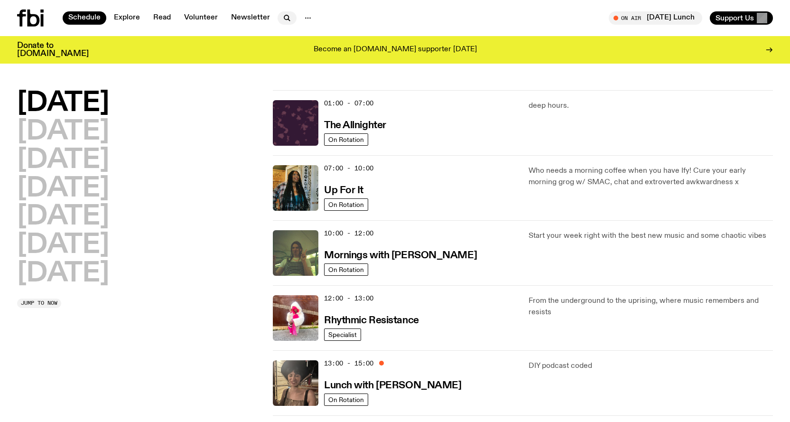
click at [281, 17] on icon "button" at bounding box center [286, 17] width 11 height 11
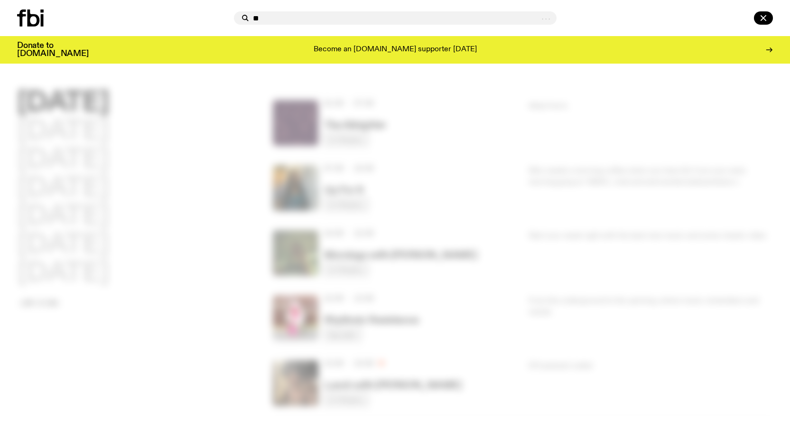
type input "*"
click at [107, 123] on div at bounding box center [395, 211] width 790 height 422
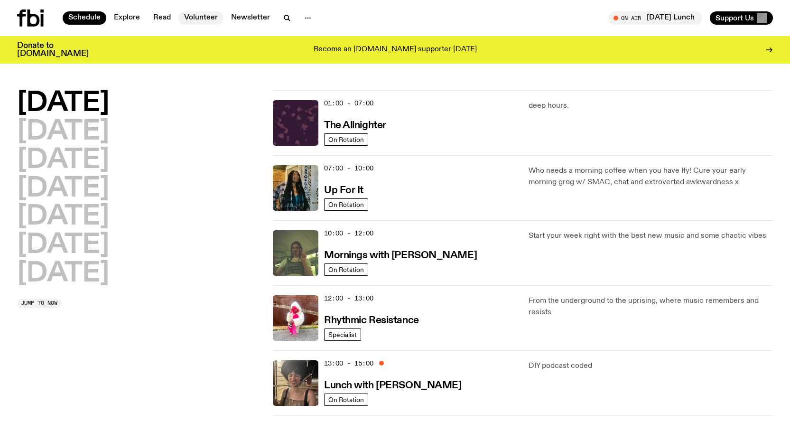
click at [190, 15] on link "Volunteer" at bounding box center [200, 17] width 45 height 13
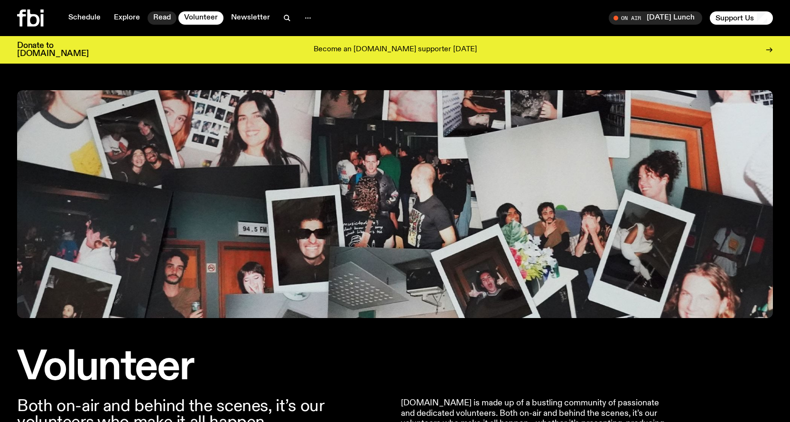
click at [168, 17] on link "Read" at bounding box center [162, 17] width 29 height 13
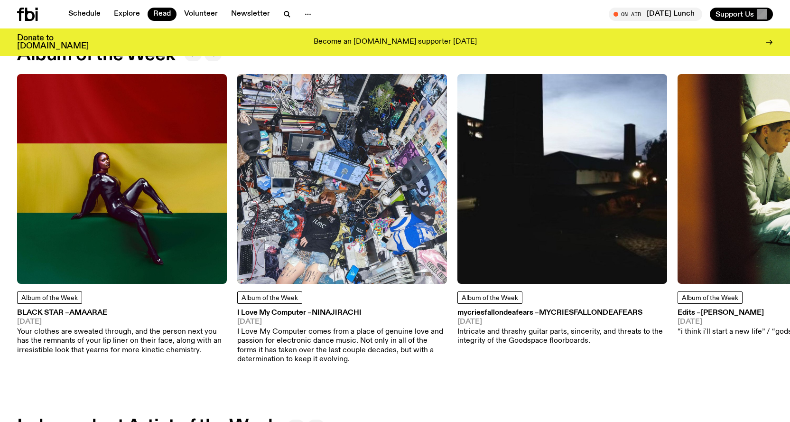
scroll to position [378, 0]
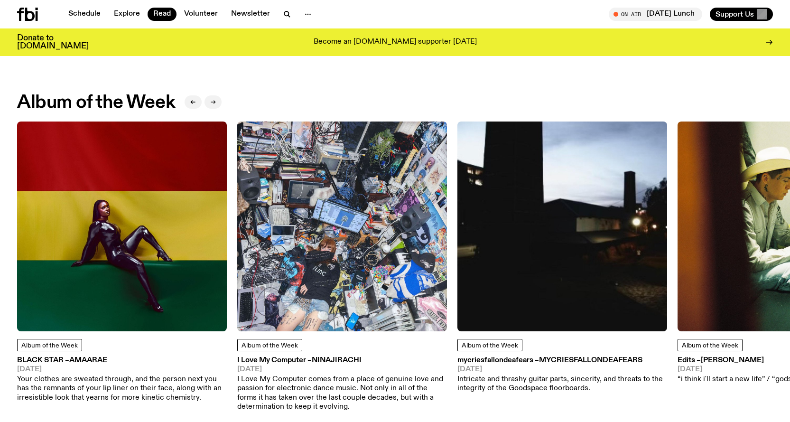
click at [216, 99] on icon "button" at bounding box center [213, 102] width 6 height 6
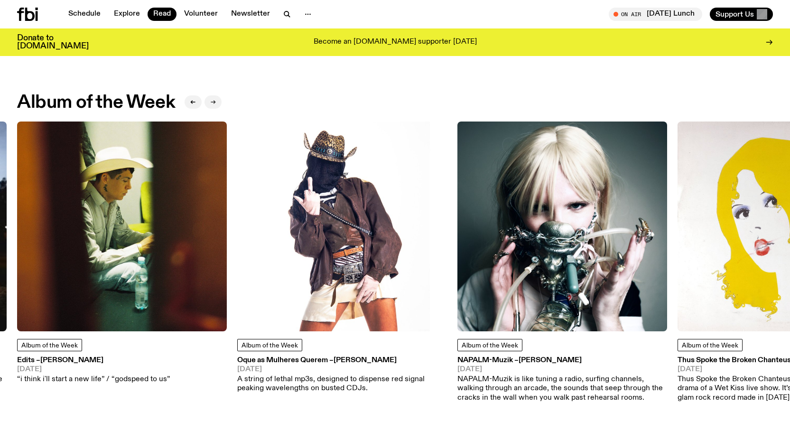
click at [216, 99] on icon "button" at bounding box center [213, 102] width 6 height 6
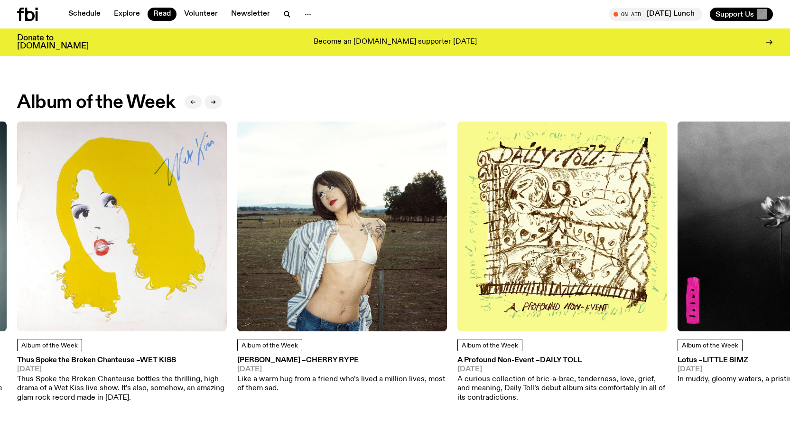
click at [193, 95] on button "button" at bounding box center [193, 101] width 17 height 13
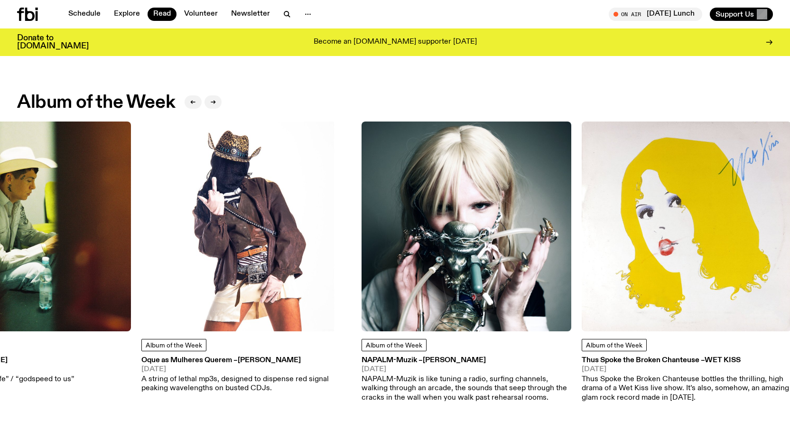
drag, startPoint x: 597, startPoint y: 287, endPoint x: 501, endPoint y: 288, distance: 96.3
click at [501, 288] on img at bounding box center [467, 226] width 210 height 210
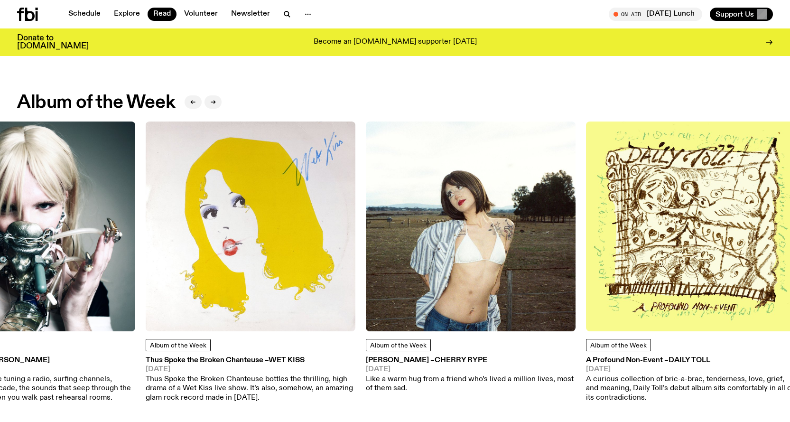
drag, startPoint x: 532, startPoint y: 215, endPoint x: 0, endPoint y: 170, distance: 534.3
click at [0, 170] on img at bounding box center [30, 226] width 210 height 210
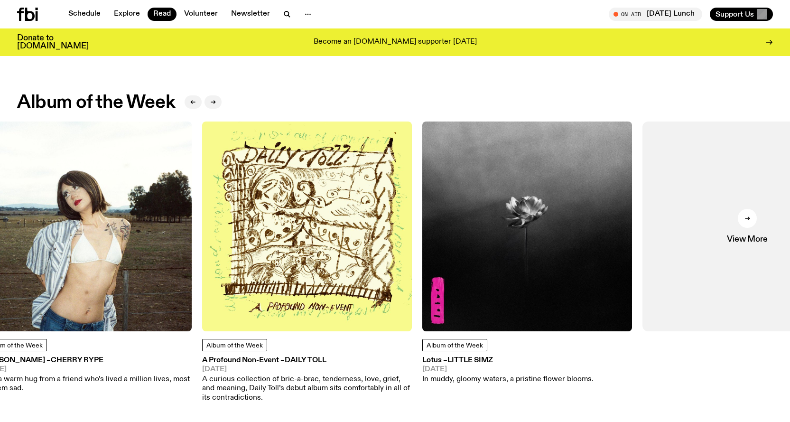
drag, startPoint x: 437, startPoint y: 179, endPoint x: 0, endPoint y: 192, distance: 436.8
click at [0, 192] on img at bounding box center [87, 226] width 210 height 210
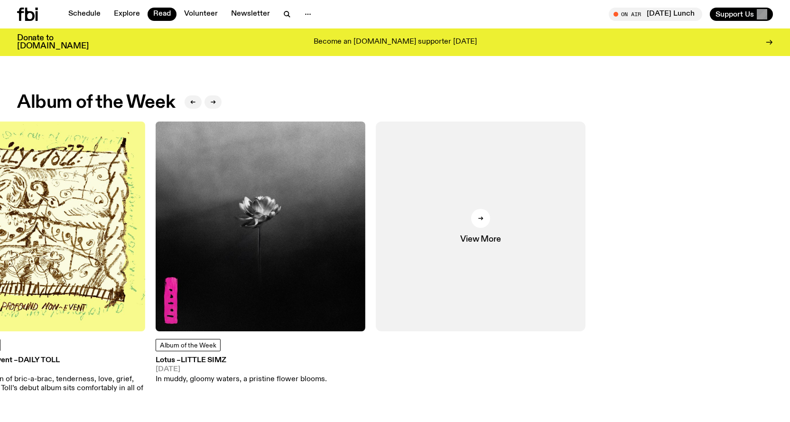
drag, startPoint x: 495, startPoint y: 186, endPoint x: 61, endPoint y: 200, distance: 433.5
click at [61, 200] on div "Album of the Week BLACK STAR – Amaarae 16.08.25 Your clothes are sweated throug…" at bounding box center [395, 266] width 756 height 290
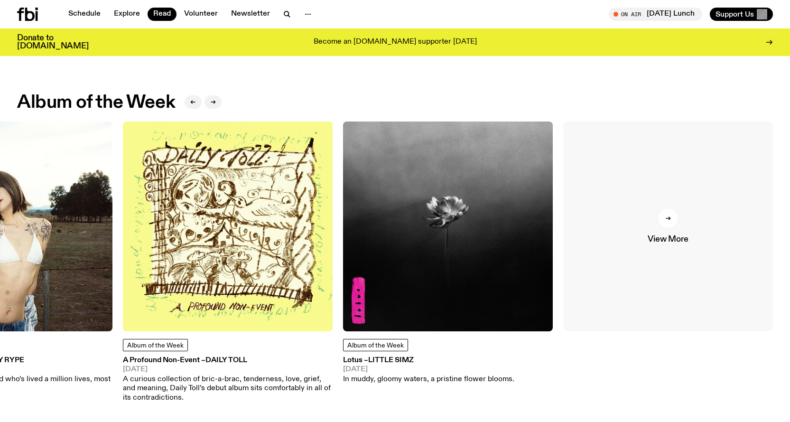
click at [685, 223] on link "View More" at bounding box center [668, 226] width 210 height 210
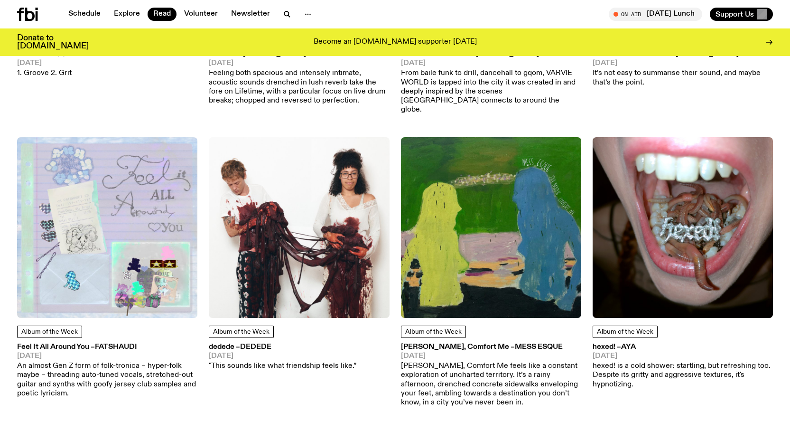
scroll to position [1181, 0]
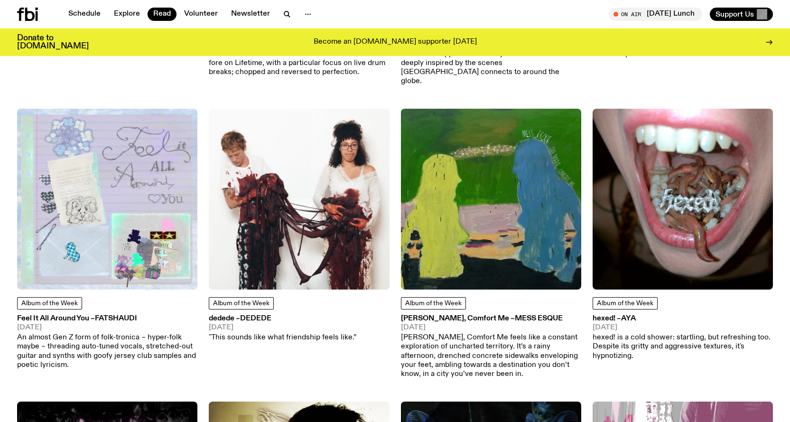
click at [271, 186] on img at bounding box center [299, 199] width 180 height 180
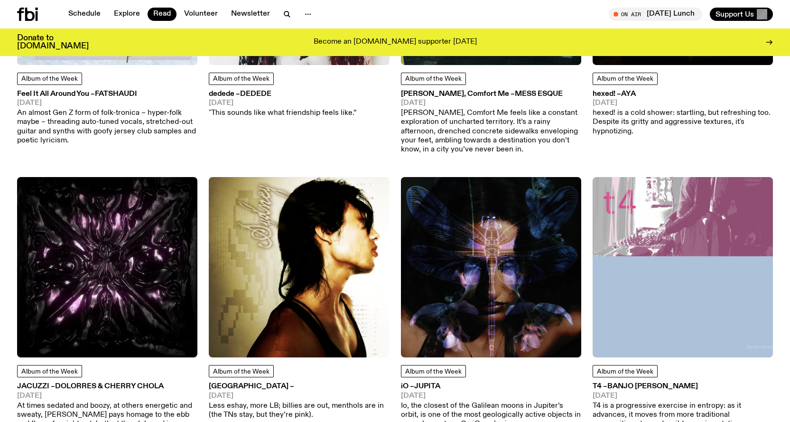
scroll to position [1458, 0]
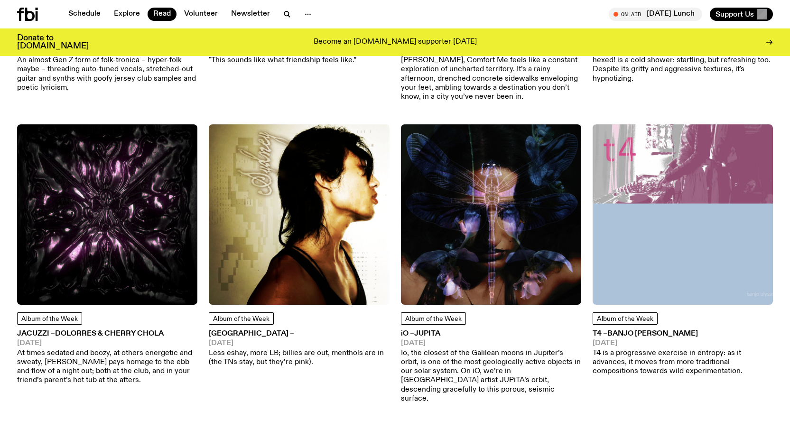
click at [275, 238] on img at bounding box center [299, 214] width 180 height 180
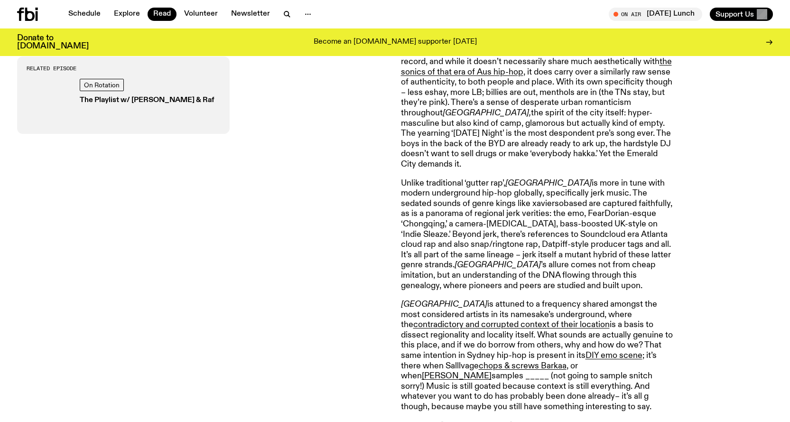
scroll to position [564, 0]
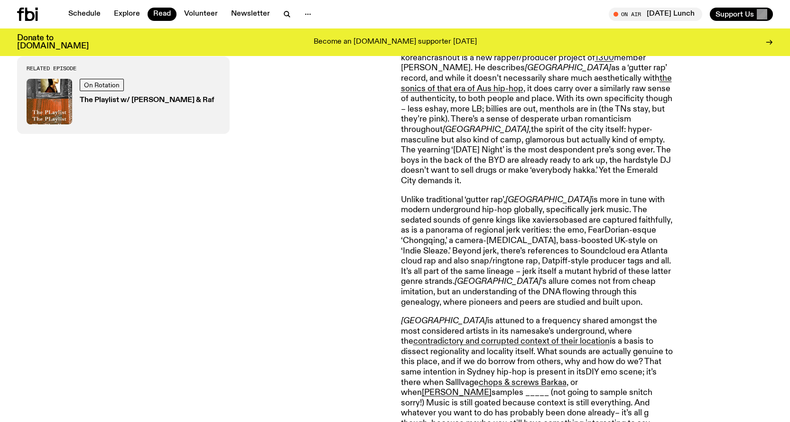
click at [586, 368] on link "DIY emo scene" at bounding box center [614, 372] width 57 height 9
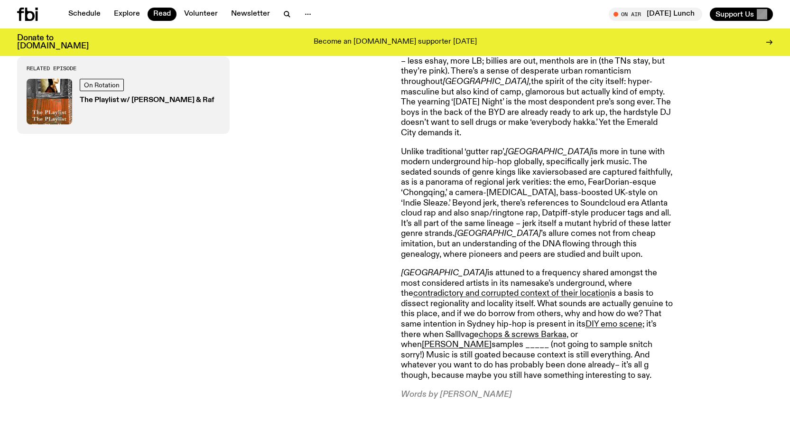
scroll to position [612, 0]
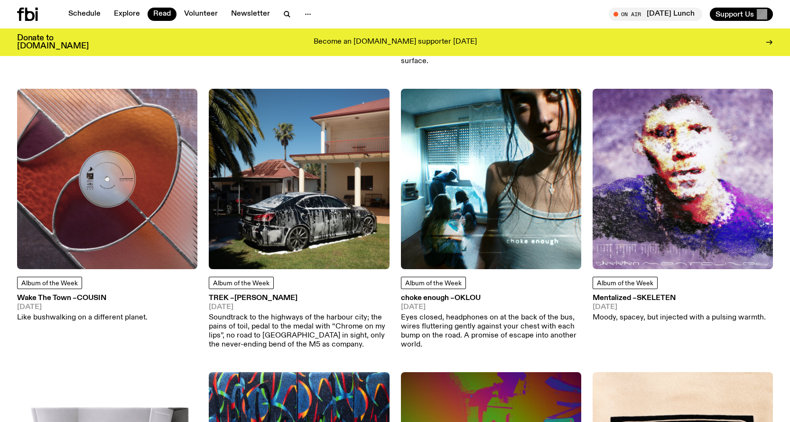
scroll to position [1885, 0]
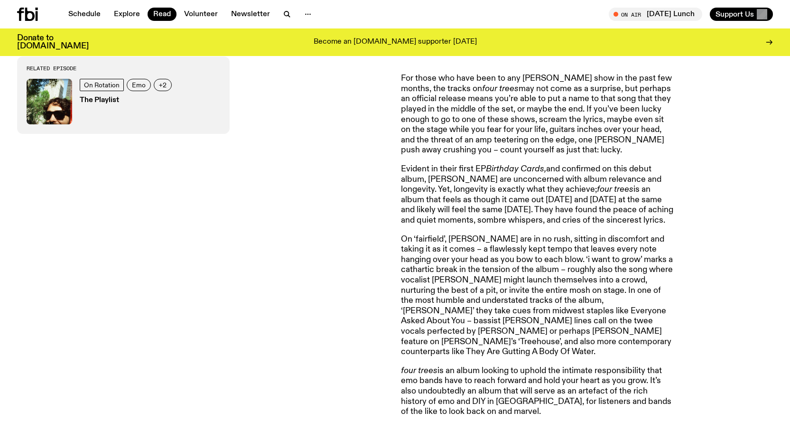
scroll to position [470, 0]
